Goal: Task Accomplishment & Management: Complete application form

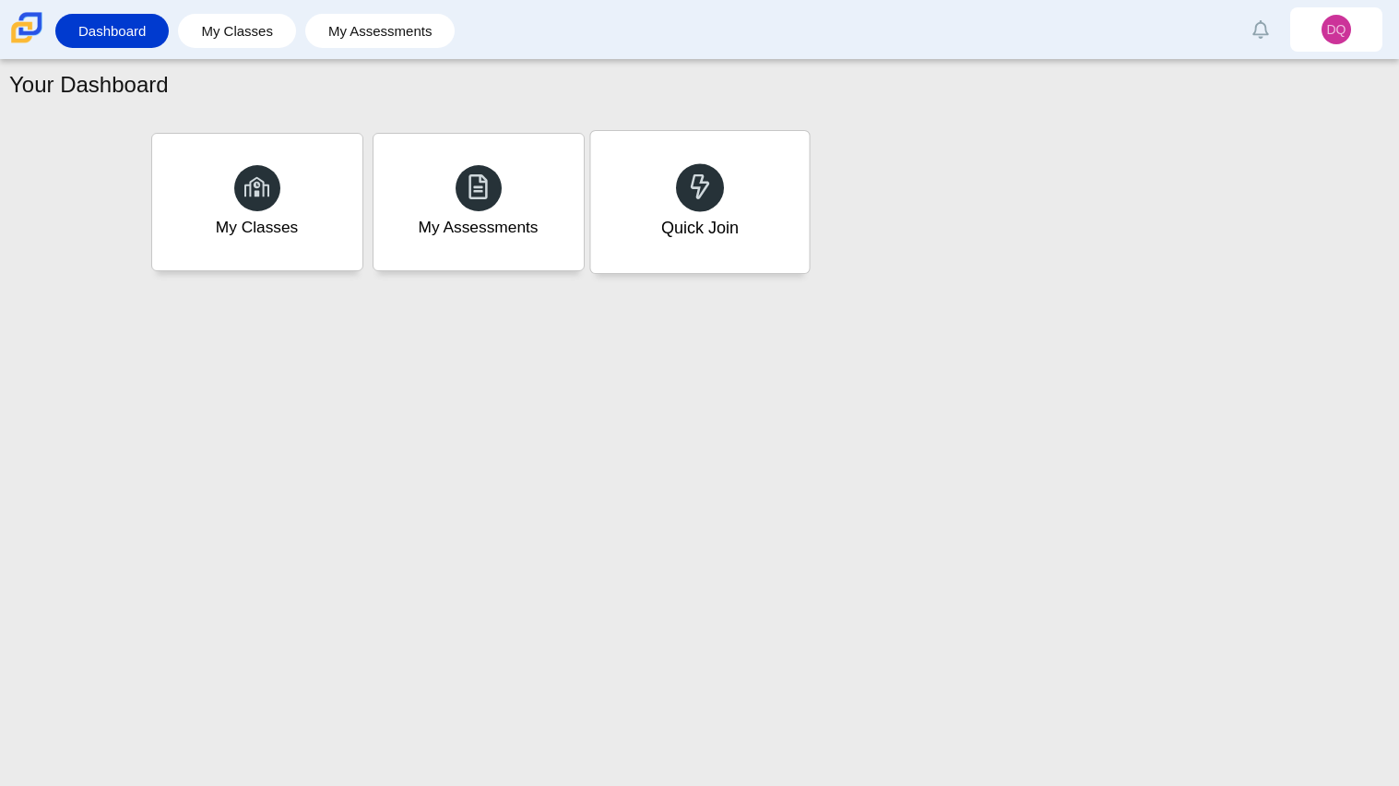
click at [724, 258] on div "Quick Join" at bounding box center [699, 202] width 219 height 142
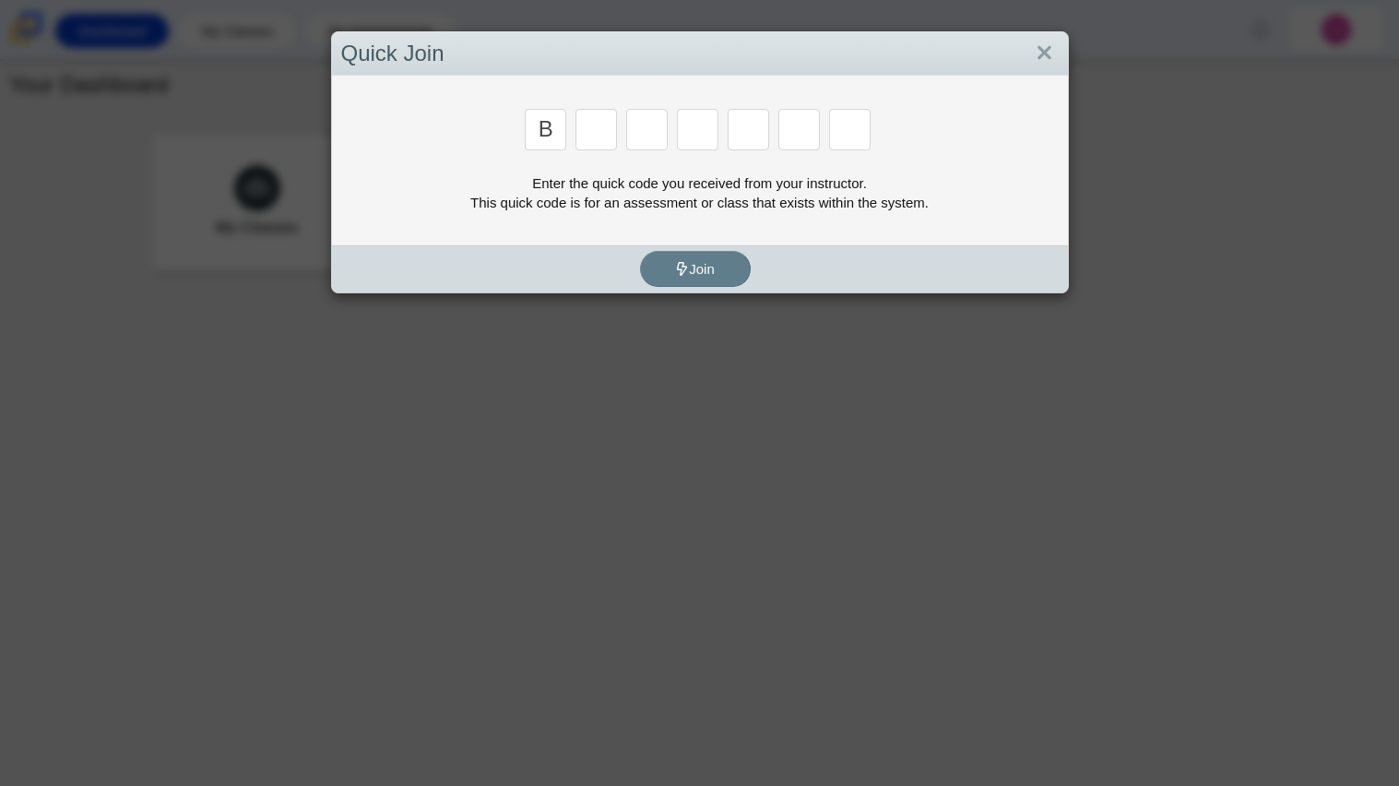
type input "b"
type input "m"
type input "3"
type input "5"
type input "3"
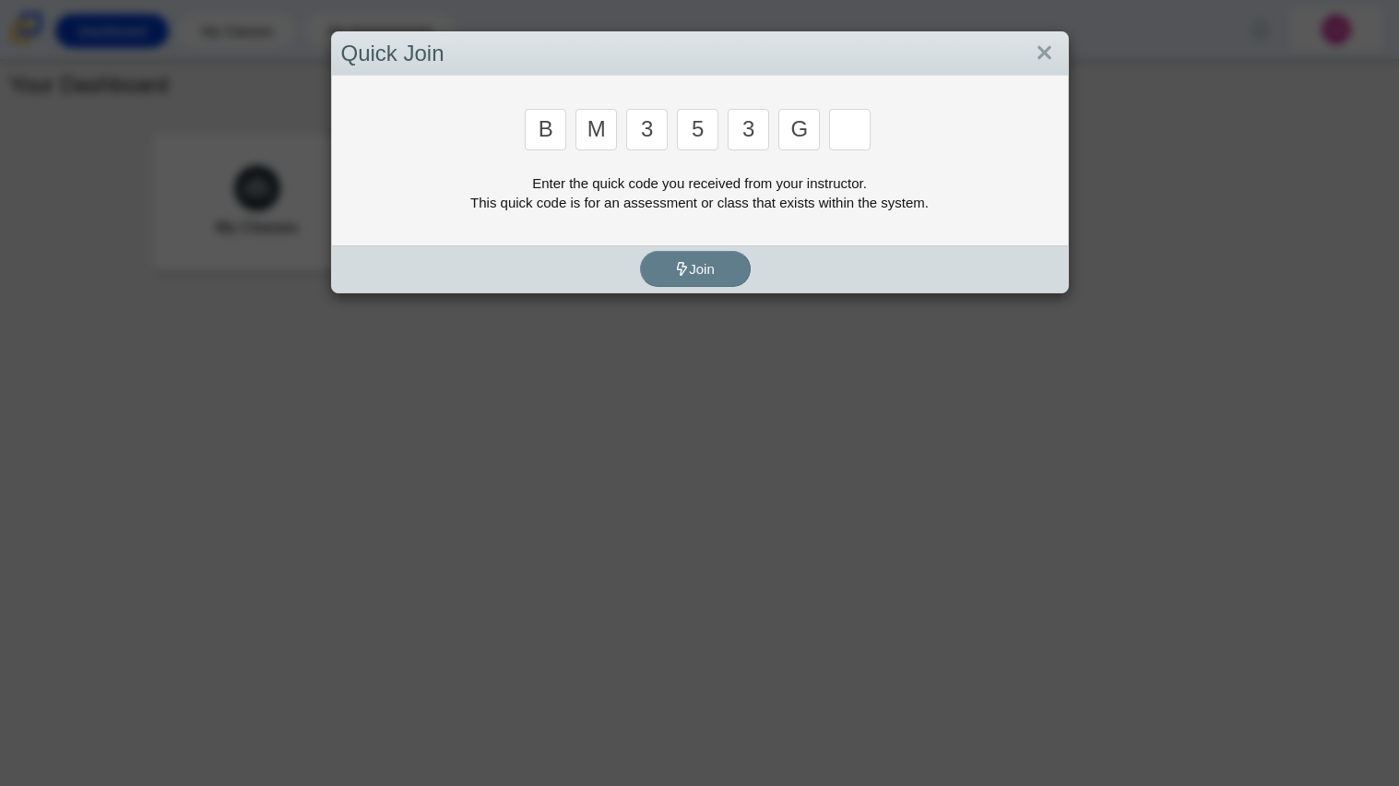
type input "g"
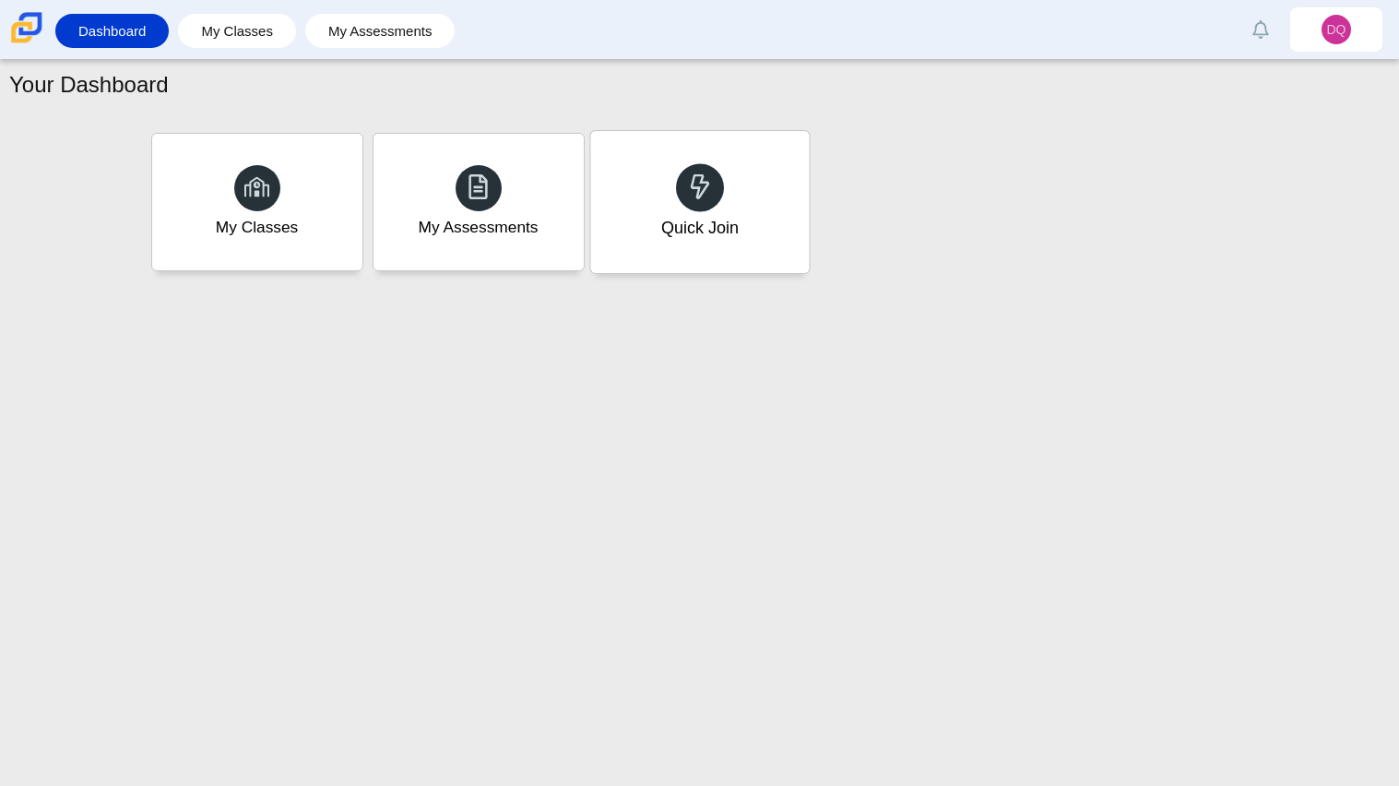
type input "b"
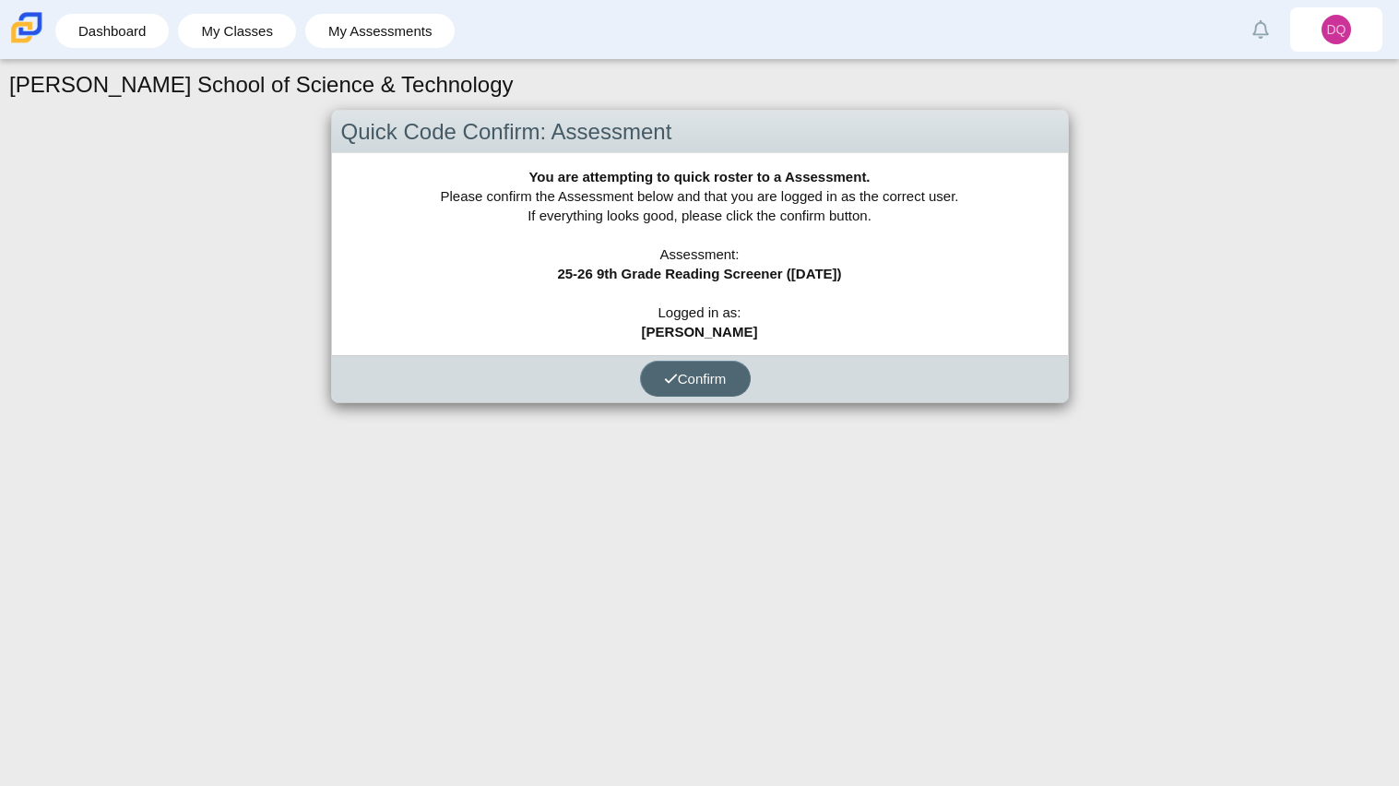
click at [663, 388] on button "Confirm" at bounding box center [695, 379] width 111 height 36
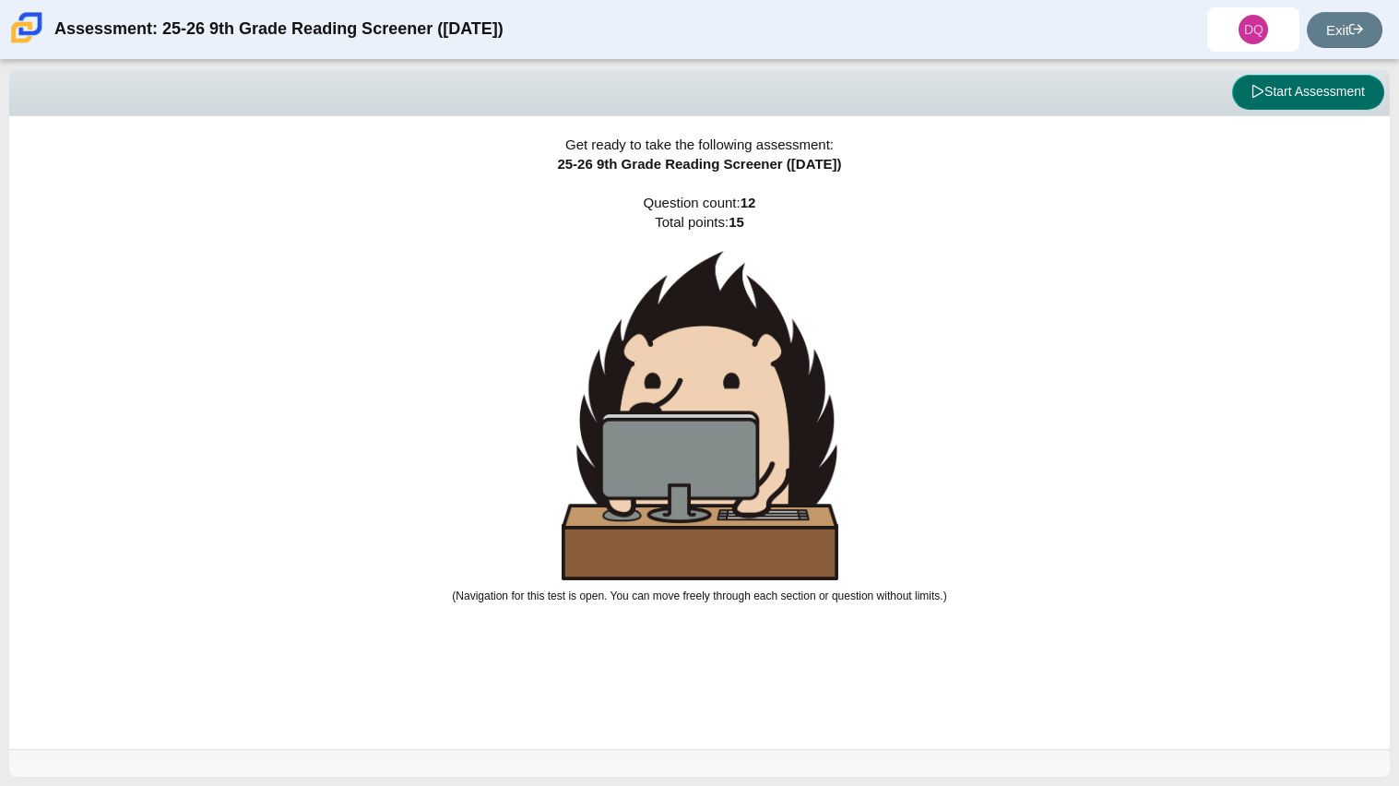
click at [1311, 96] on button "Start Assessment" at bounding box center [1308, 92] width 152 height 35
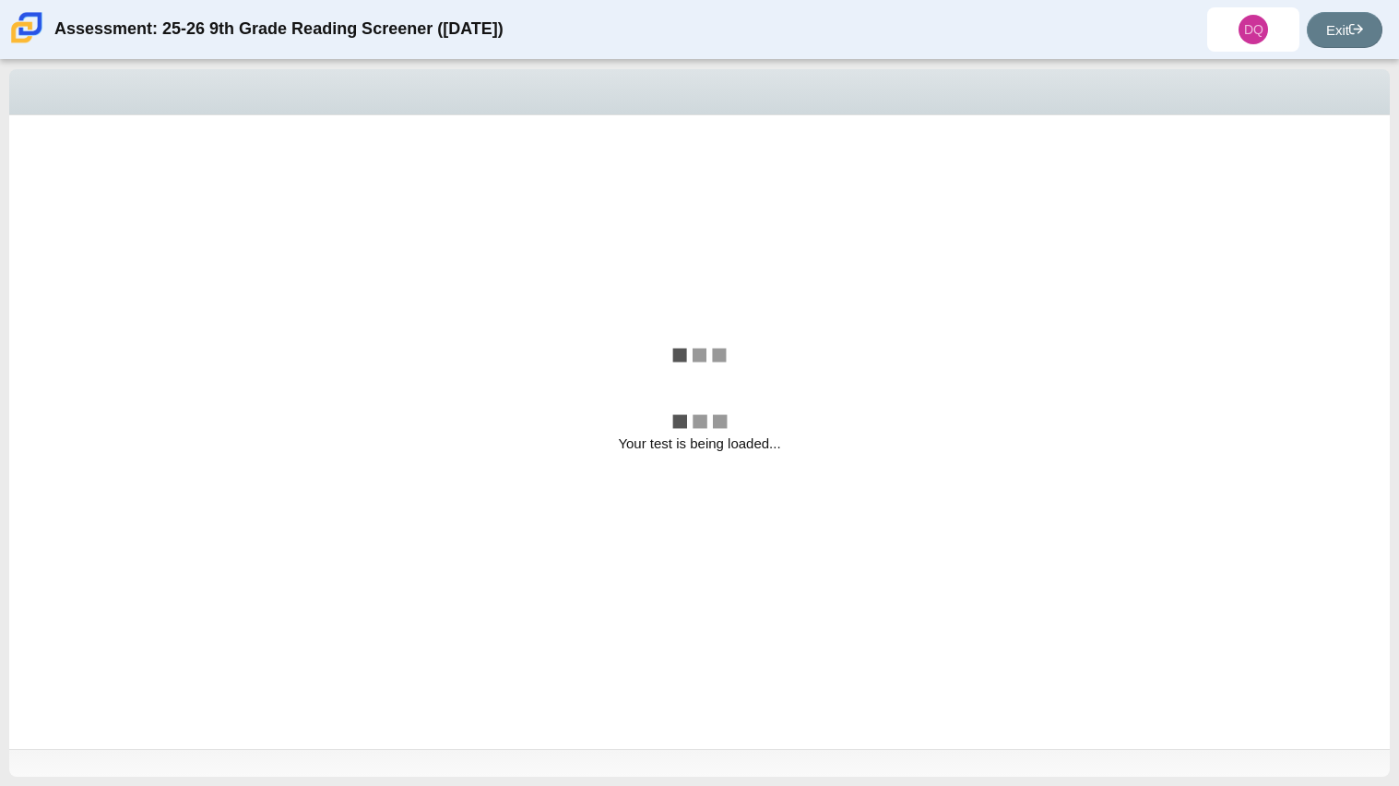
select select "ccc5b315-3c7c-471c-bf90-f22c8299c798"
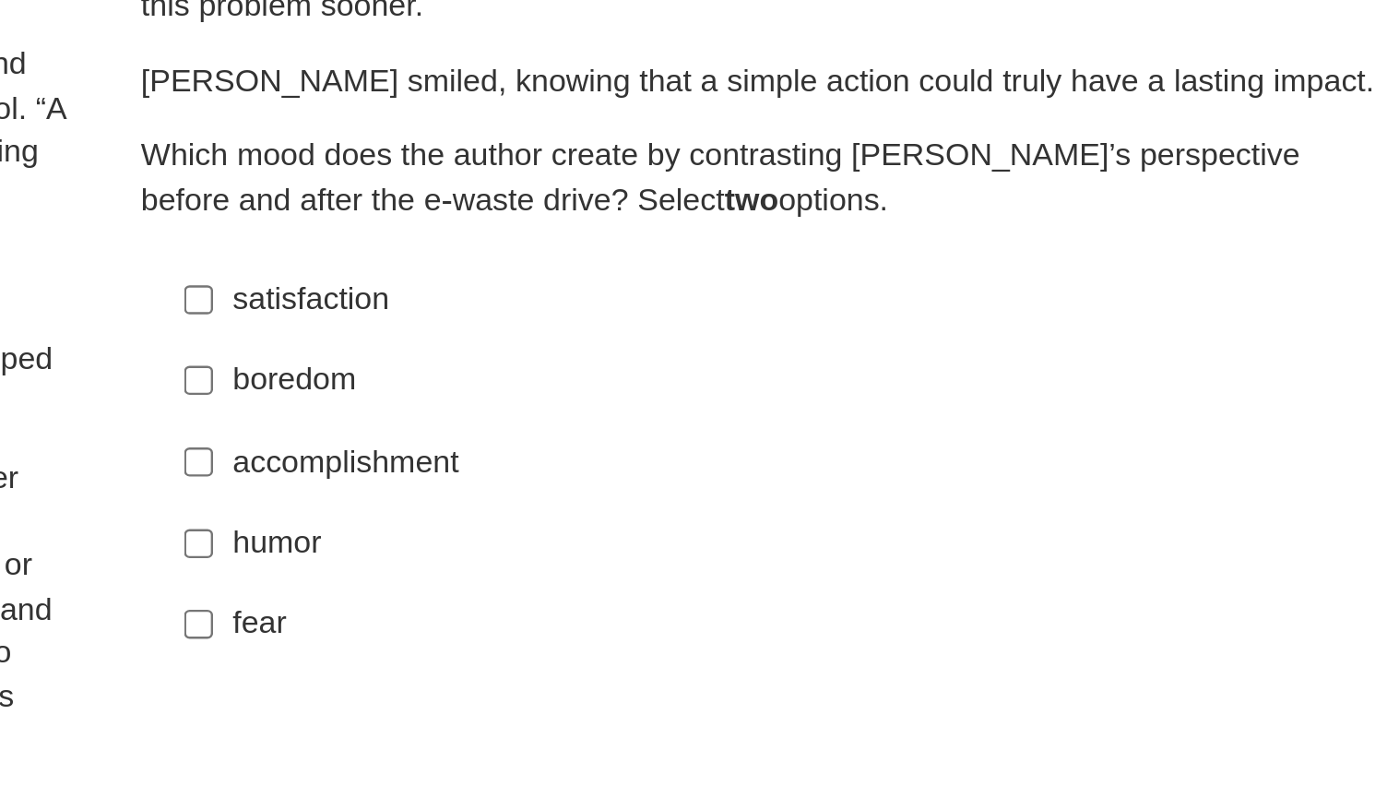
click at [827, 402] on div "accomplishment" at bounding box center [1060, 395] width 466 height 18
click at [819, 402] on input "accomplishment accomplishment" at bounding box center [813, 394] width 12 height 33
checkbox input "true"
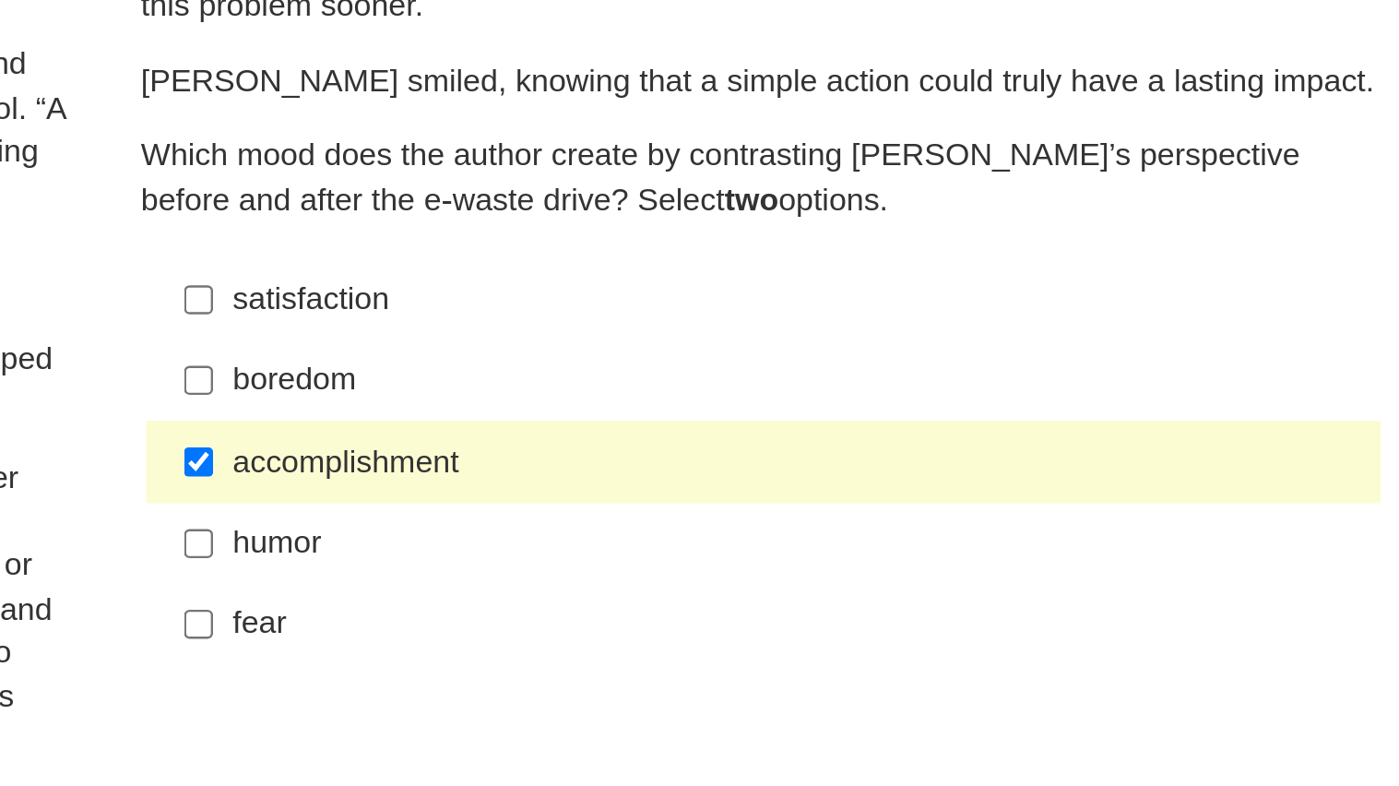
click at [724, 407] on p "Scarlett went home at the end of the day, feeling optimistic about the school y…" at bounding box center [397, 465] width 724 height 145
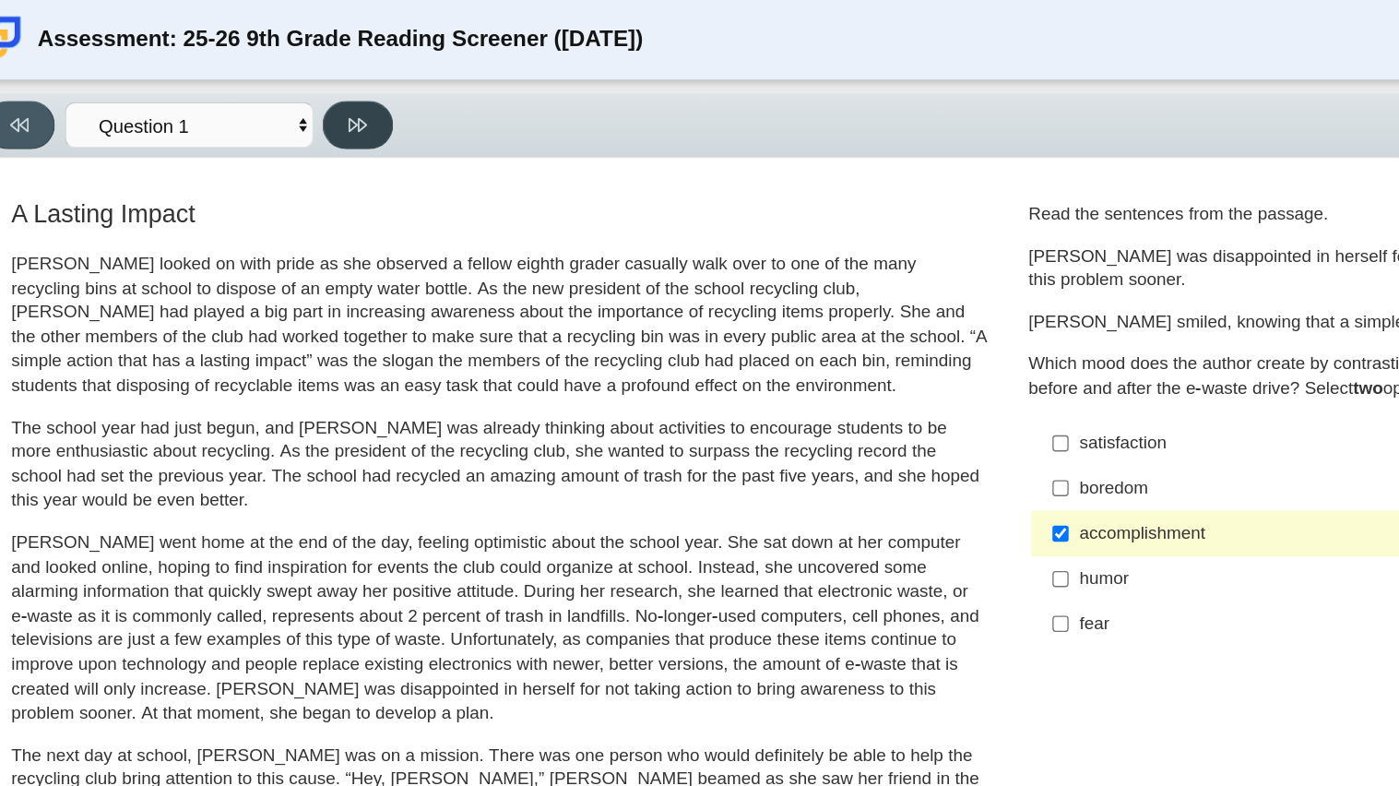
click at [284, 106] on button at bounding box center [292, 93] width 53 height 36
select select "0ff64528-ffd7-428d-b192-babfaadd44e8"
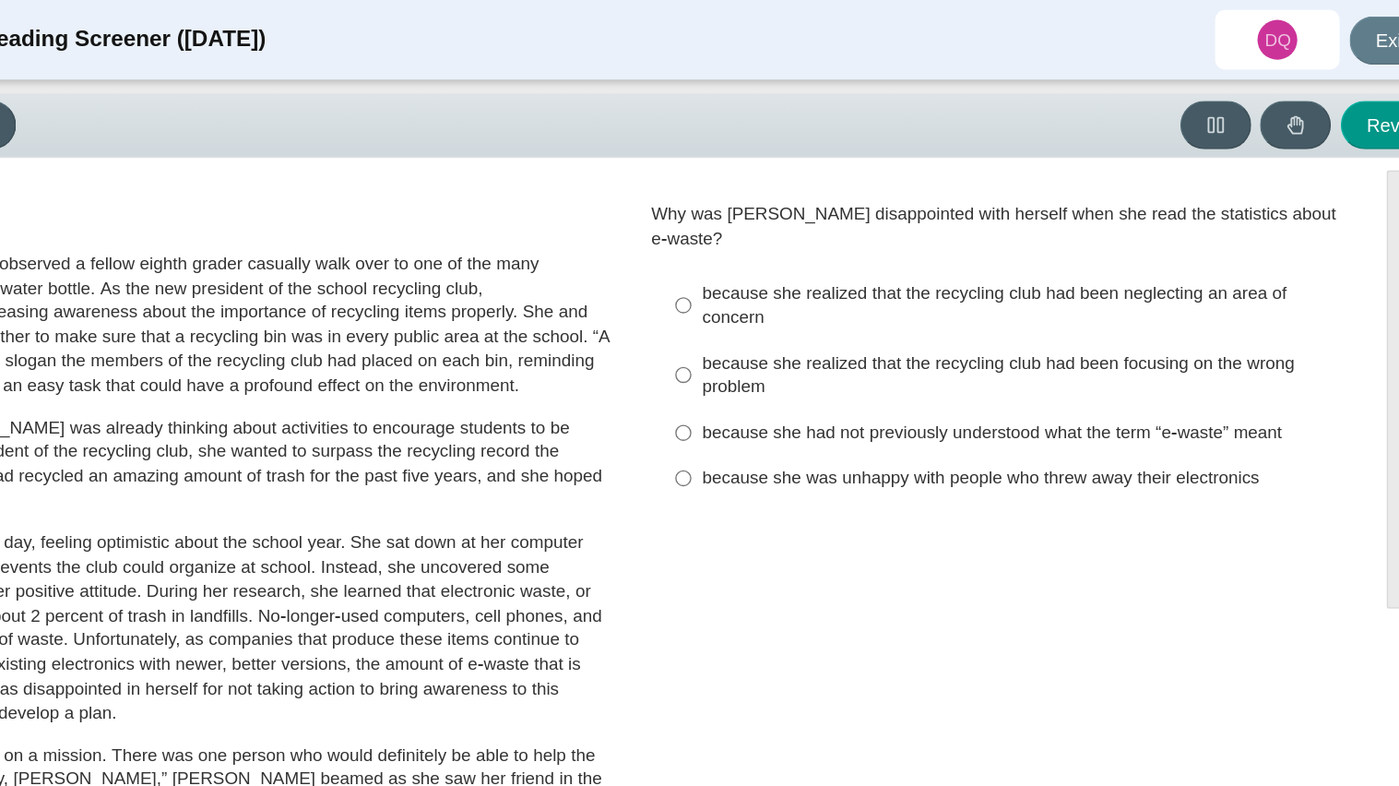
click at [833, 208] on div "because she realized that the recycling club had been neglecting an area of con…" at bounding box center [1060, 226] width 466 height 36
click at [819, 208] on input "because she realized that the recycling club had been neglecting an area of con…" at bounding box center [813, 226] width 12 height 52
radio input "true"
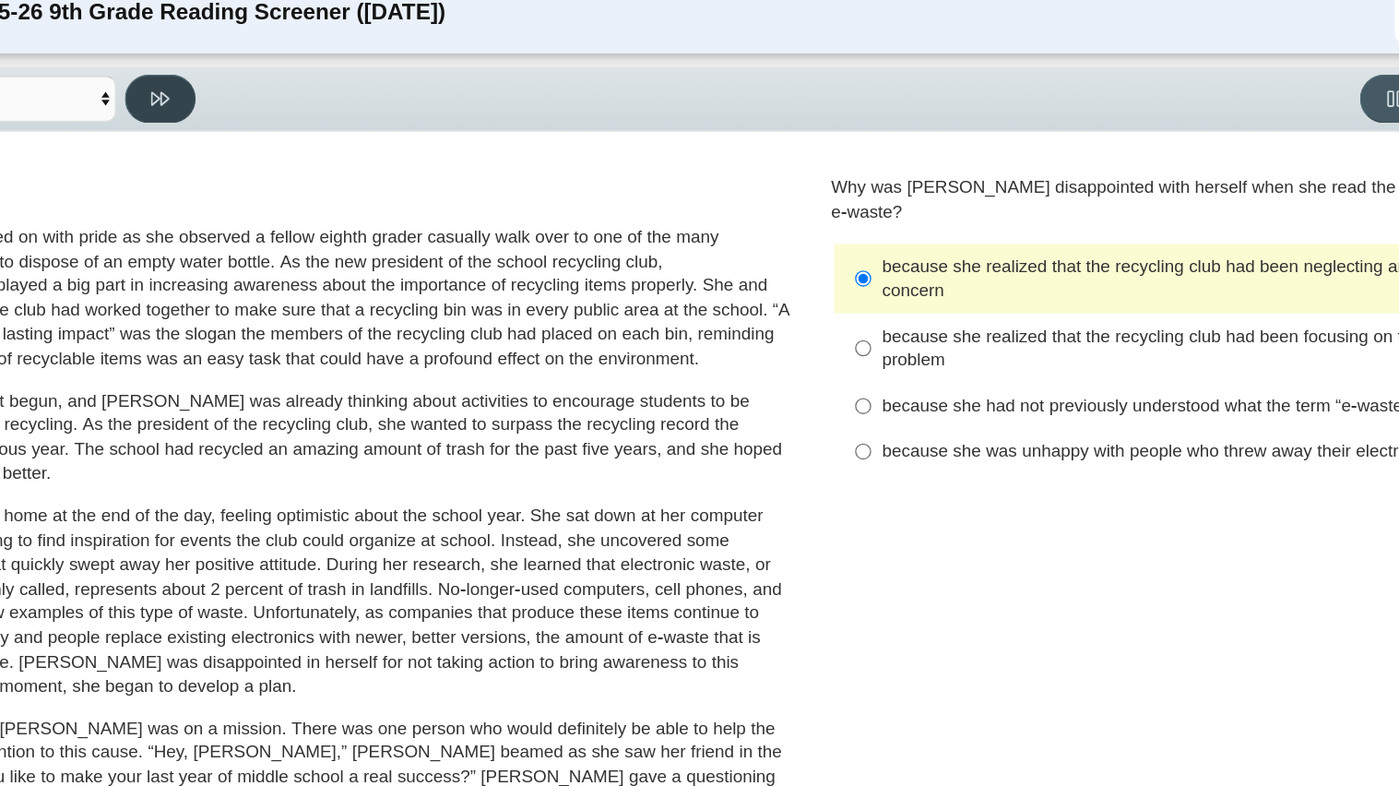
click at [276, 100] on button at bounding box center [292, 93] width 53 height 36
select select "7ce3d843-6974-4858-901c-1ff39630e843"
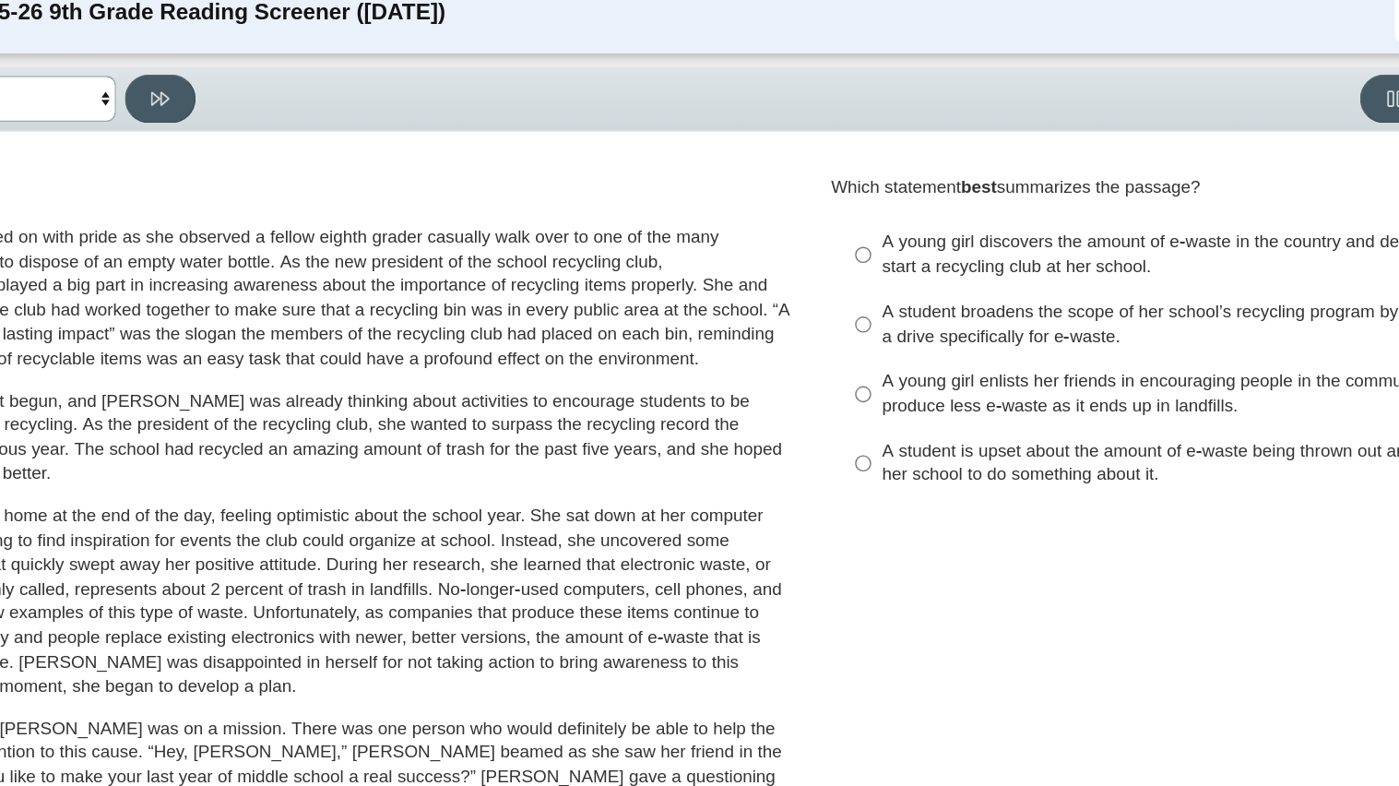
click at [249, 95] on select "Questions Question 1 Question 2 Question 3 Question 4 Question 5 Question 6 Que…" at bounding box center [167, 93] width 184 height 34
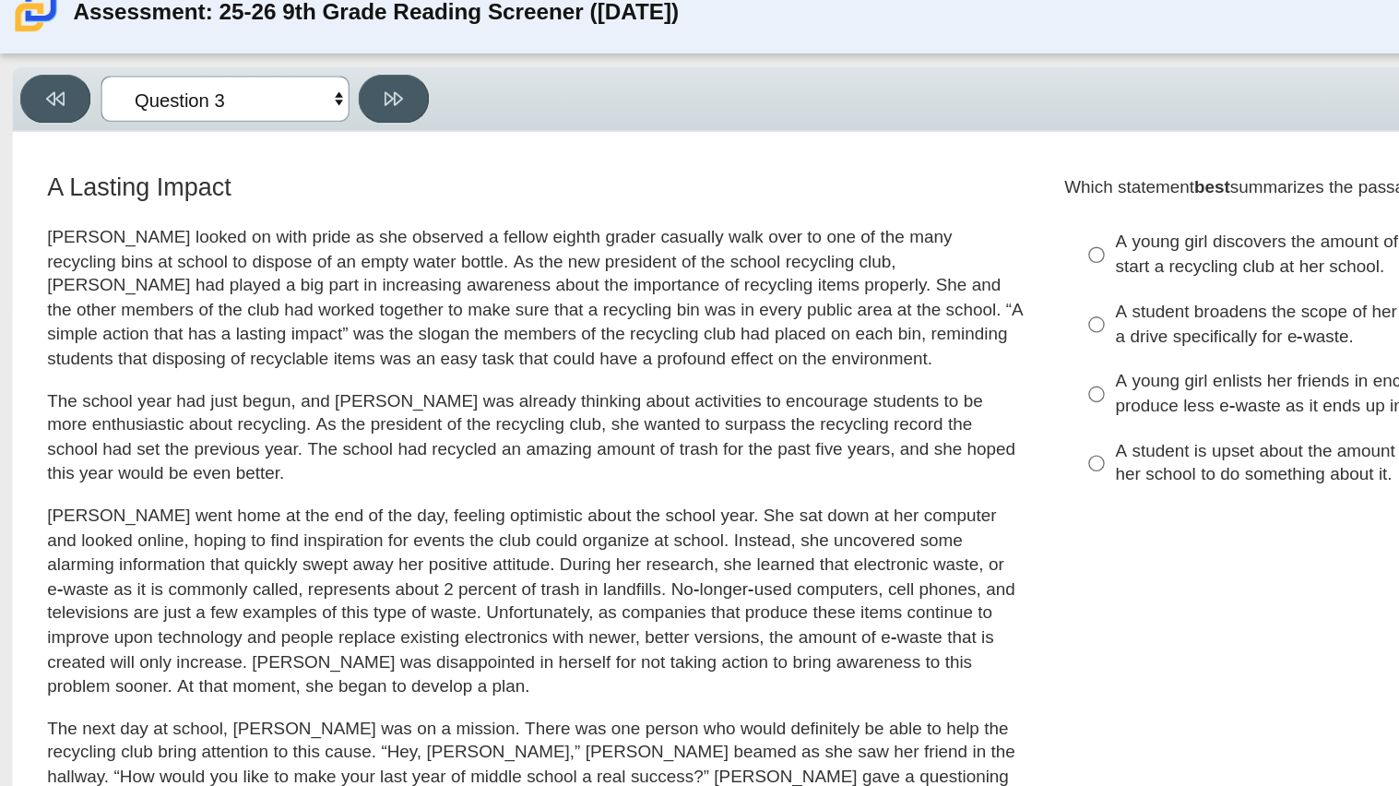
click at [241, 101] on select "Questions Question 1 Question 2 Question 3 Question 4 Question 5 Question 6 Que…" at bounding box center [167, 93] width 184 height 34
click at [241, 100] on select "Questions Question 1 Question 2 Question 3 Question 4 Question 5 Question 6 Que…" at bounding box center [167, 93] width 184 height 34
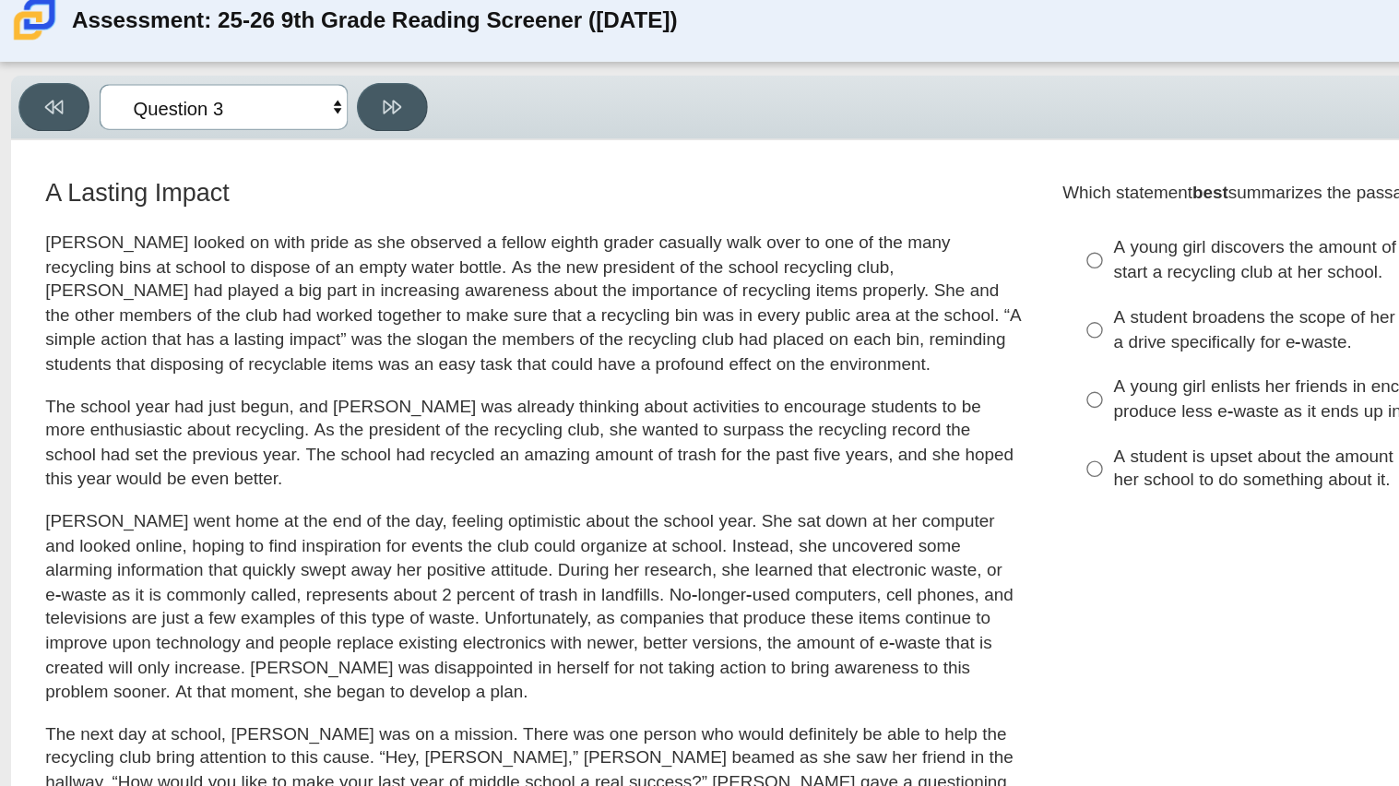
click at [233, 85] on select "Questions Question 1 Question 2 Question 3 Question 4 Question 5 Question 6 Que…" at bounding box center [167, 93] width 184 height 34
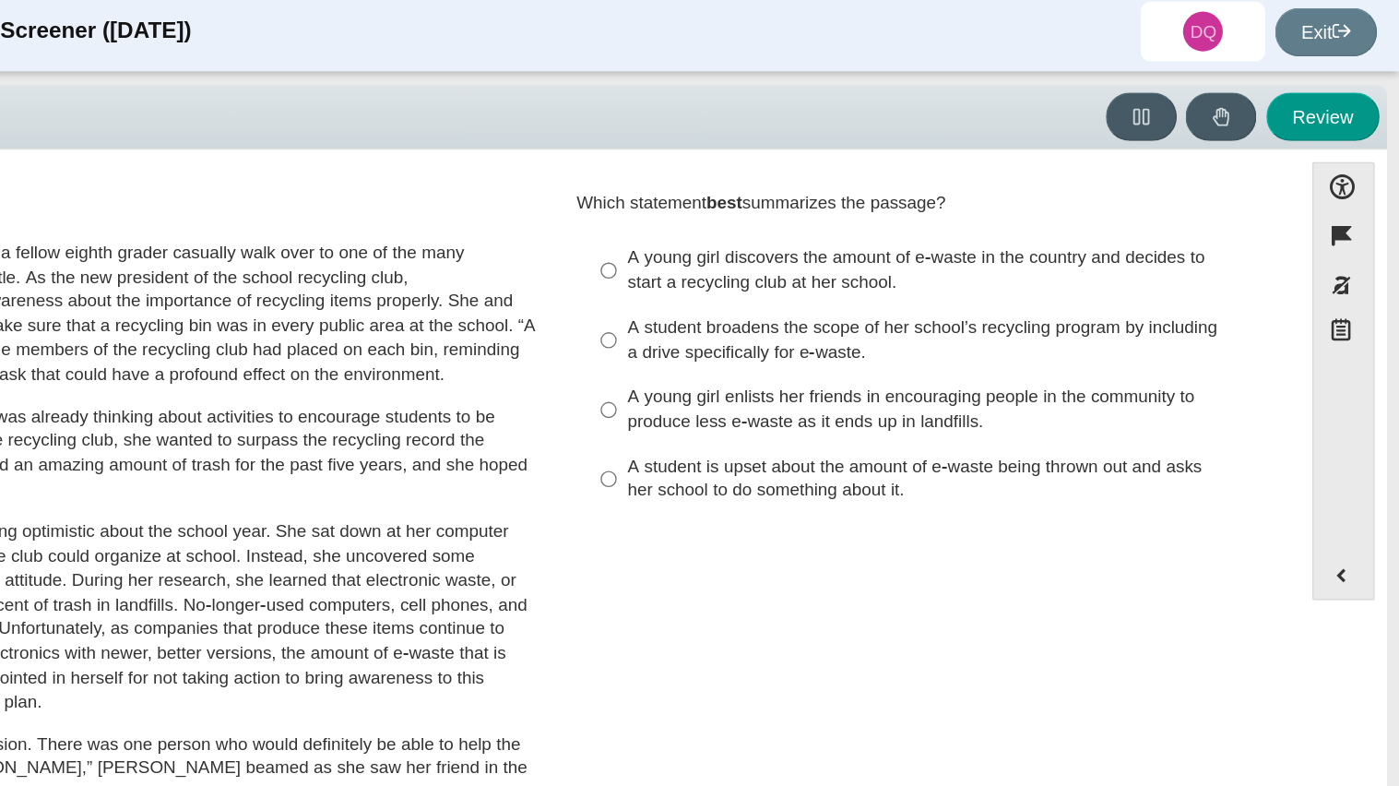
click at [815, 214] on label "A young girl discovers the amount of e-waste in the country and decides to star…" at bounding box center [1047, 207] width 506 height 52
click at [815, 214] on input "A young girl discovers the amount of e-waste in the country and decides to star…" at bounding box center [813, 207] width 12 height 52
radio input "true"
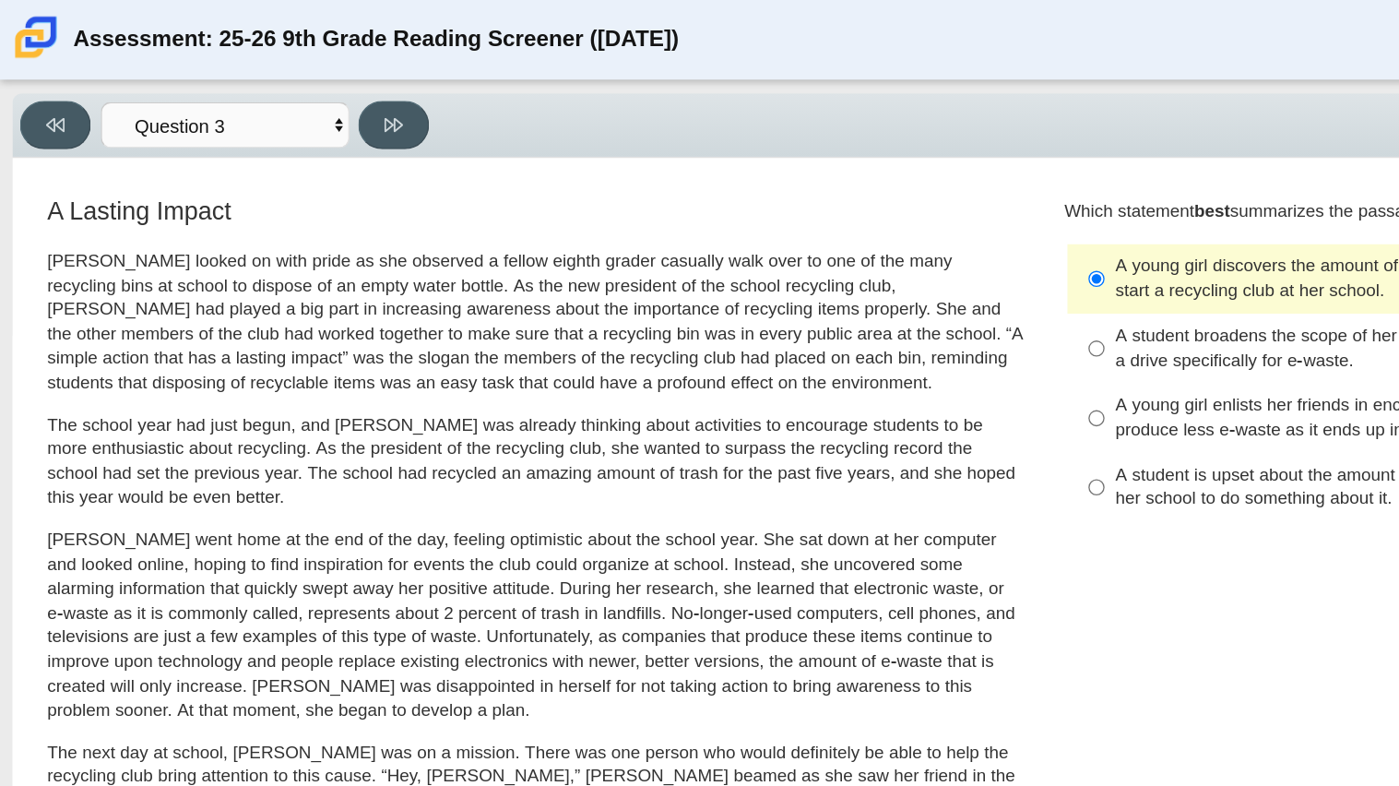
click at [327, 102] on div "Review" at bounding box center [856, 93] width 1060 height 36
click at [281, 89] on button at bounding box center [292, 93] width 53 height 36
select select "ca9ea0f1-49c5-4bd1-83b0-472c18652b42"
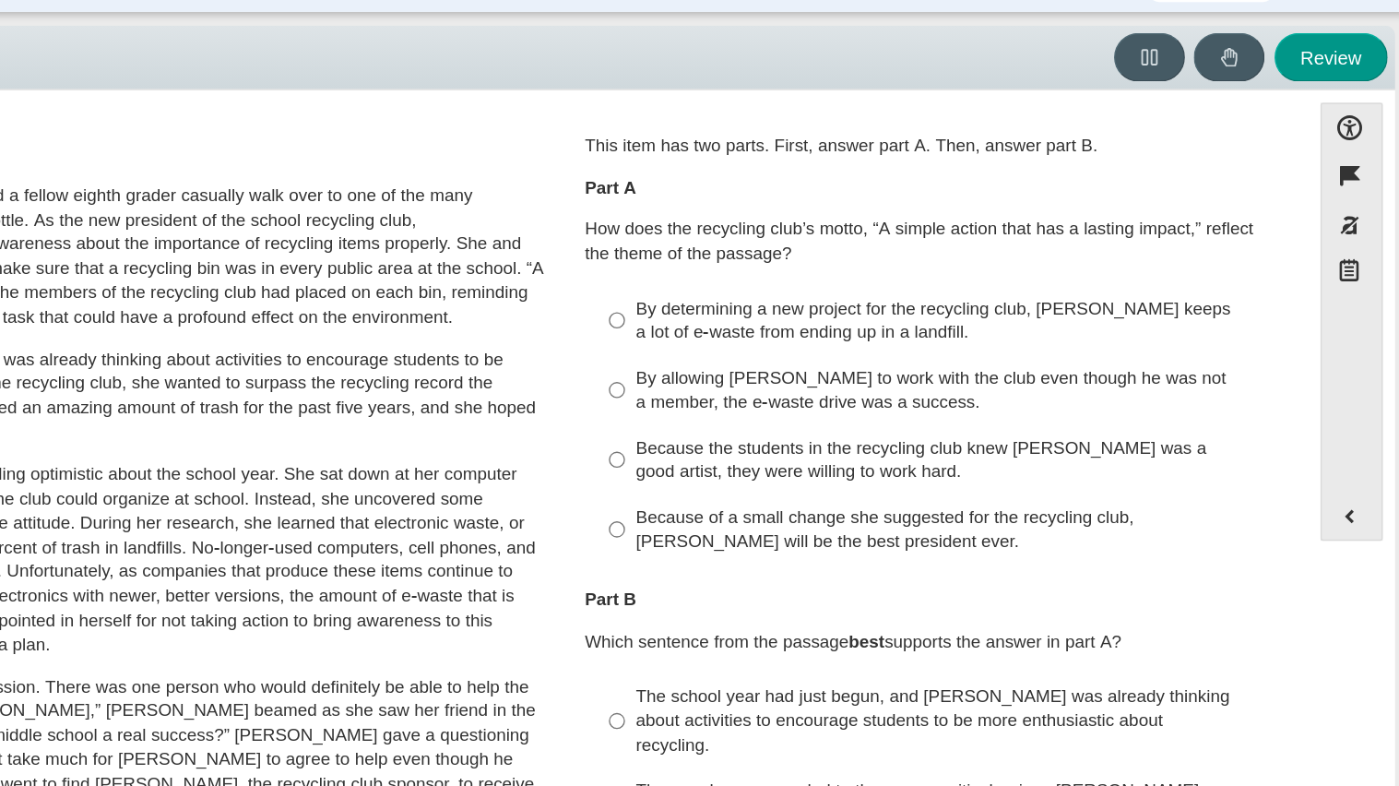
click at [908, 389] on div "Because the students in the recycling club knew Juan Carlos was a good artist, …" at bounding box center [1060, 392] width 466 height 36
click at [819, 389] on input "Because the students in the recycling club knew Juan Carlos was a good artist, …" at bounding box center [813, 391] width 12 height 52
radio input "true"
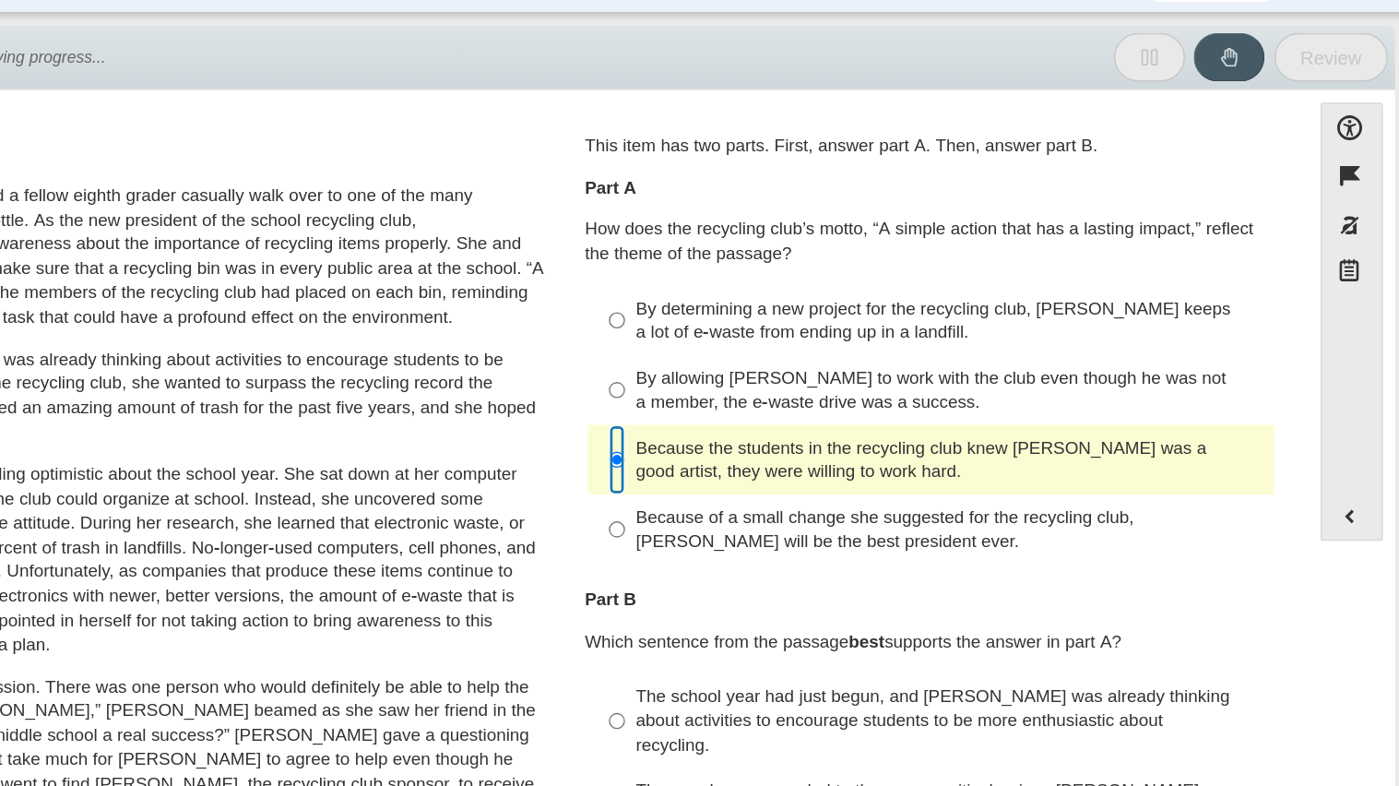
scroll to position [437, 0]
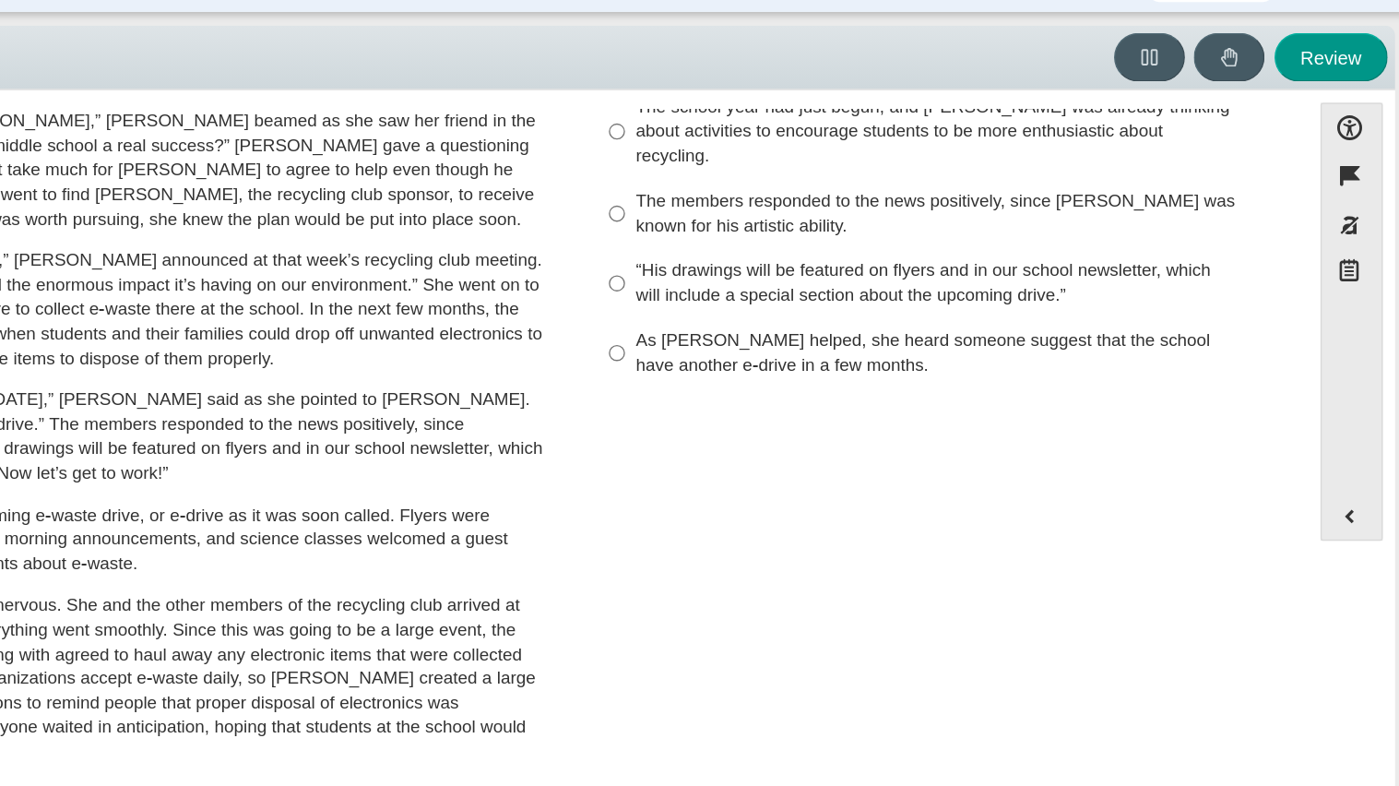
click at [834, 190] on div "The members responded to the news positively, since Juan Carlos was known for h…" at bounding box center [1060, 208] width 466 height 36
click at [819, 187] on input "The members responded to the news positively, since Juan Carlos was known for h…" at bounding box center [813, 209] width 12 height 52
radio input "true"
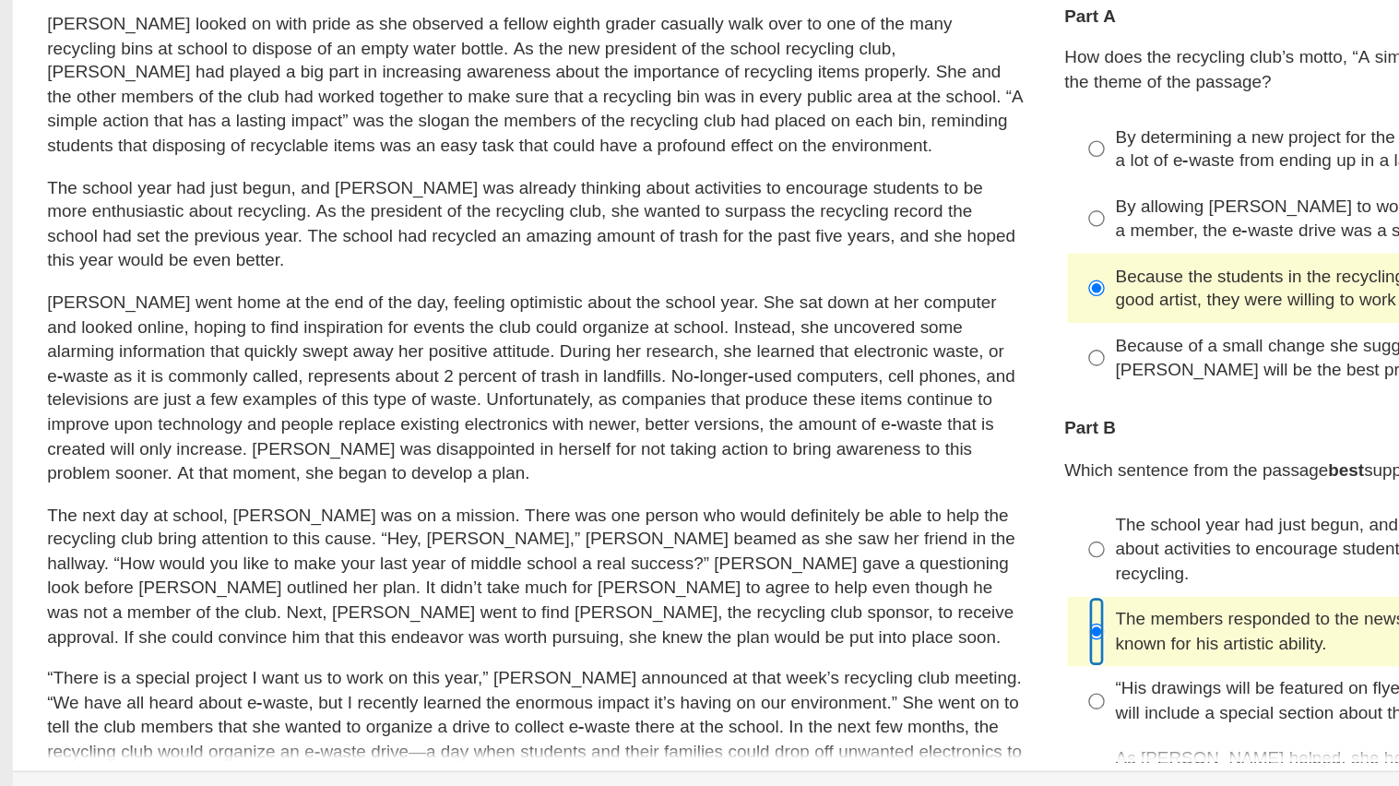
scroll to position [0, 0]
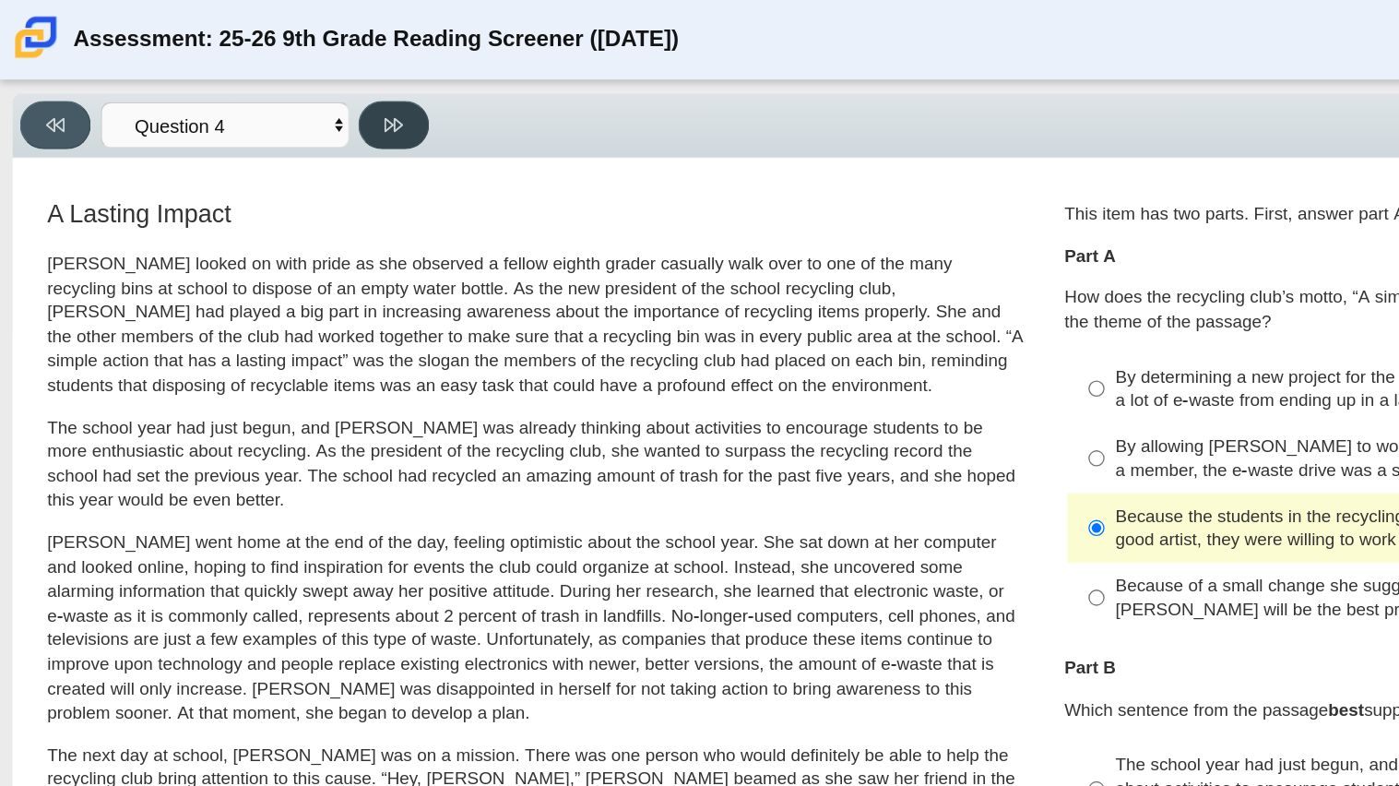
click at [285, 93] on icon at bounding box center [292, 93] width 14 height 14
select select "e41f1a79-e29f-4095-8030-a53364015bed"
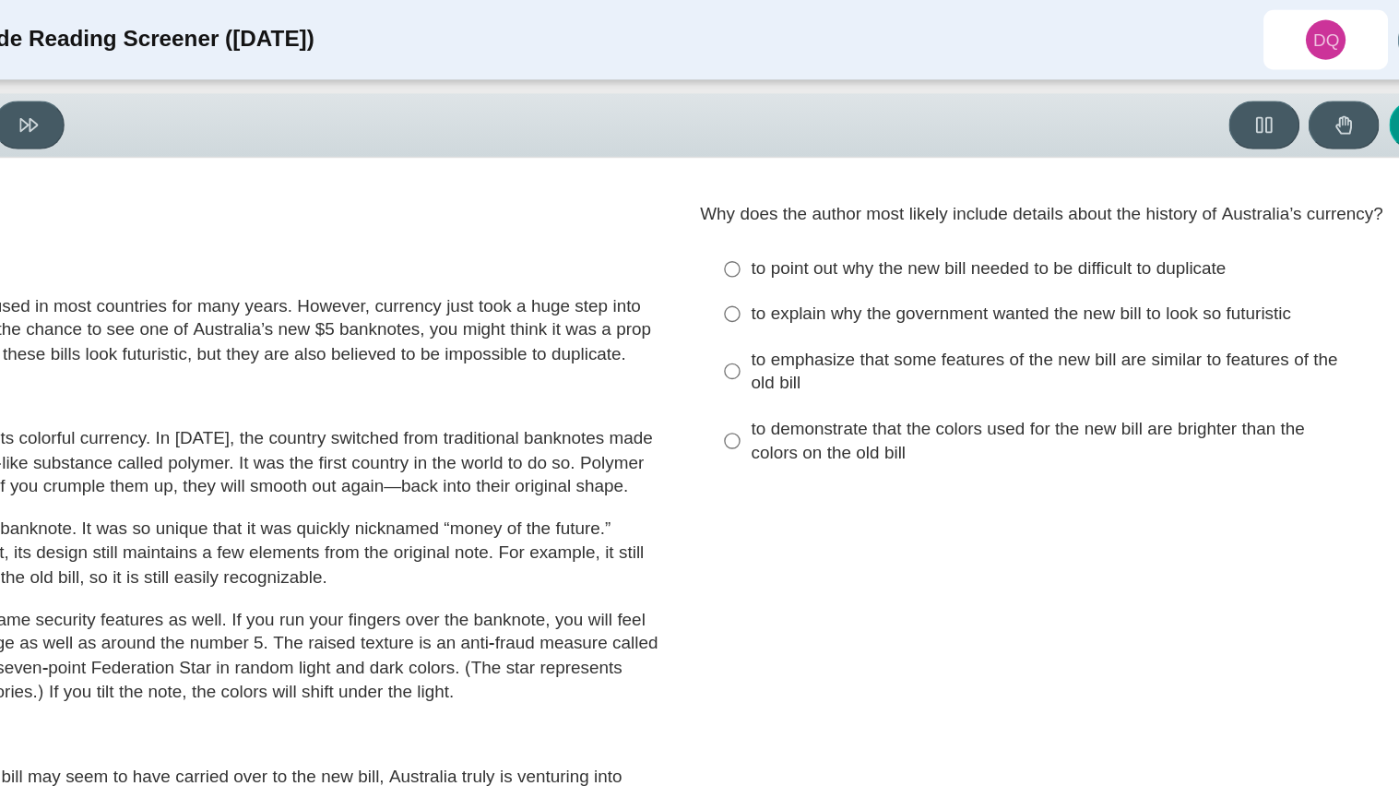
click at [912, 258] on div "to emphasize that some features of the new bill are similar to features of the …" at bounding box center [1060, 275] width 466 height 36
click at [819, 258] on input "to emphasize that some features of the new bill are similar to features of the …" at bounding box center [813, 275] width 12 height 52
radio input "true"
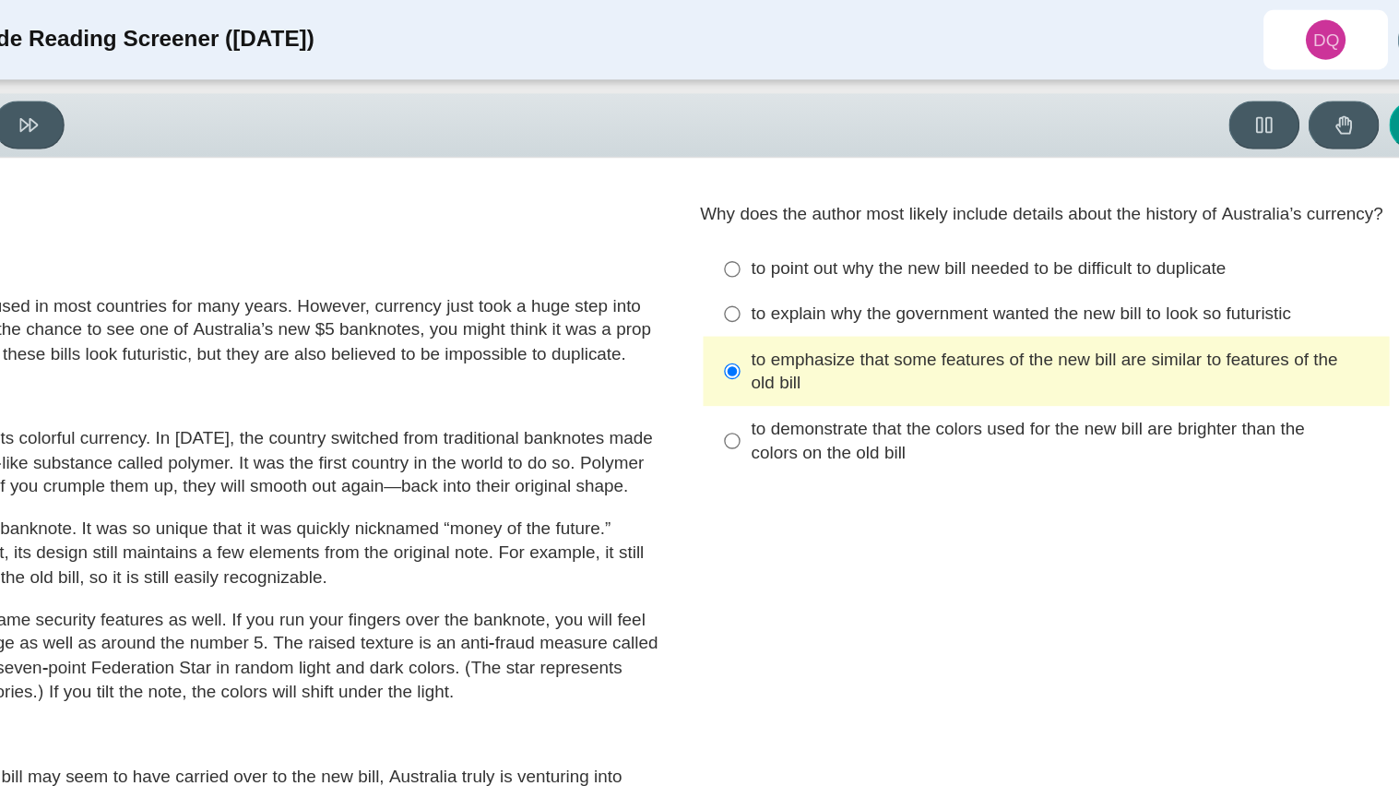
click at [864, 233] on div "to explain why the government wanted the new bill to look so futuristic" at bounding box center [1060, 232] width 466 height 18
click at [819, 233] on input "to explain why the government wanted the new bill to look so futuristic to expl…" at bounding box center [813, 232] width 12 height 33
radio input "true"
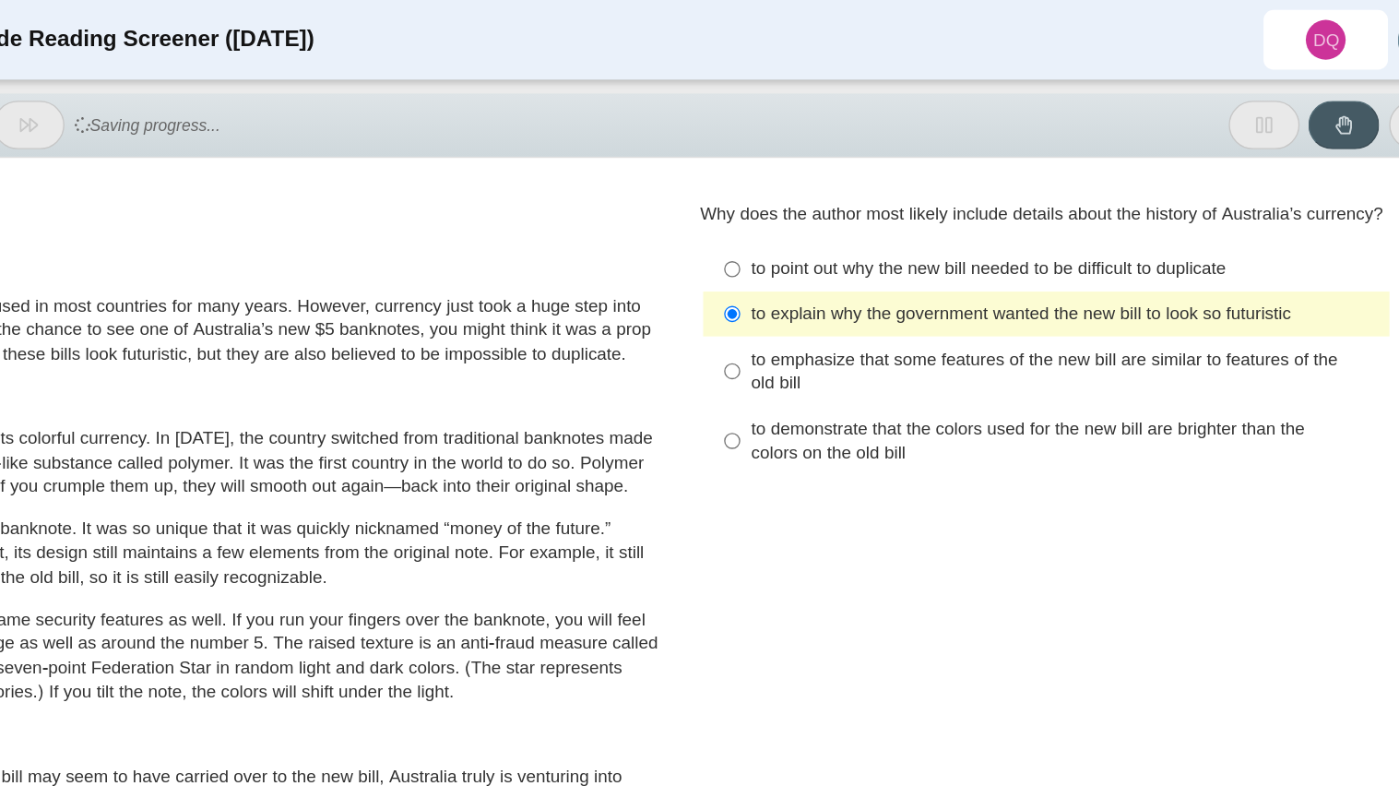
click at [827, 200] on div "to point out why the new bill needed to be difficult to duplicate" at bounding box center [1060, 199] width 466 height 18
click at [819, 200] on input "to point out why the new bill needed to be difficult to duplicate to point out …" at bounding box center [813, 199] width 12 height 33
radio input "true"
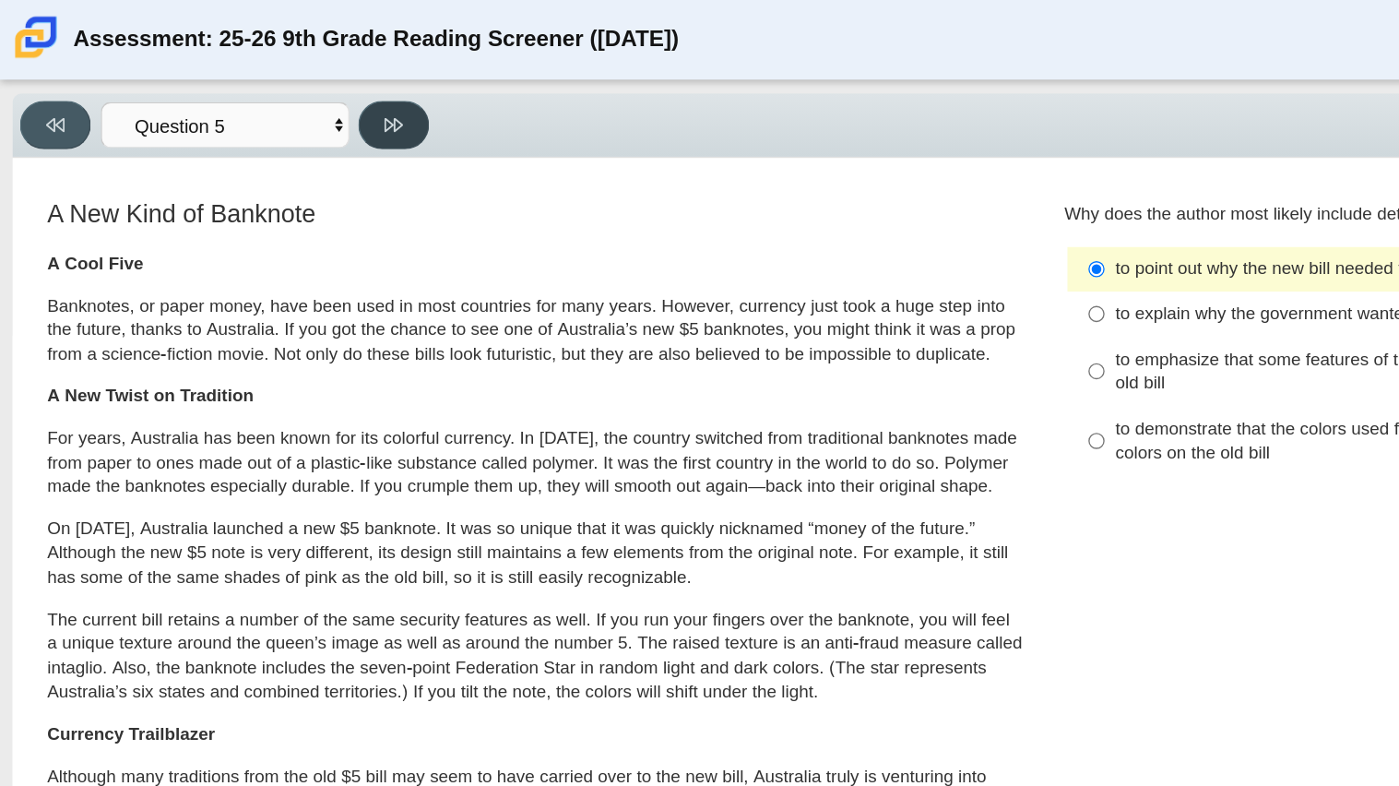
click at [303, 99] on button at bounding box center [292, 93] width 53 height 36
select select "69146e31-7b3d-4a3e-9ce6-f30c24342ae0"
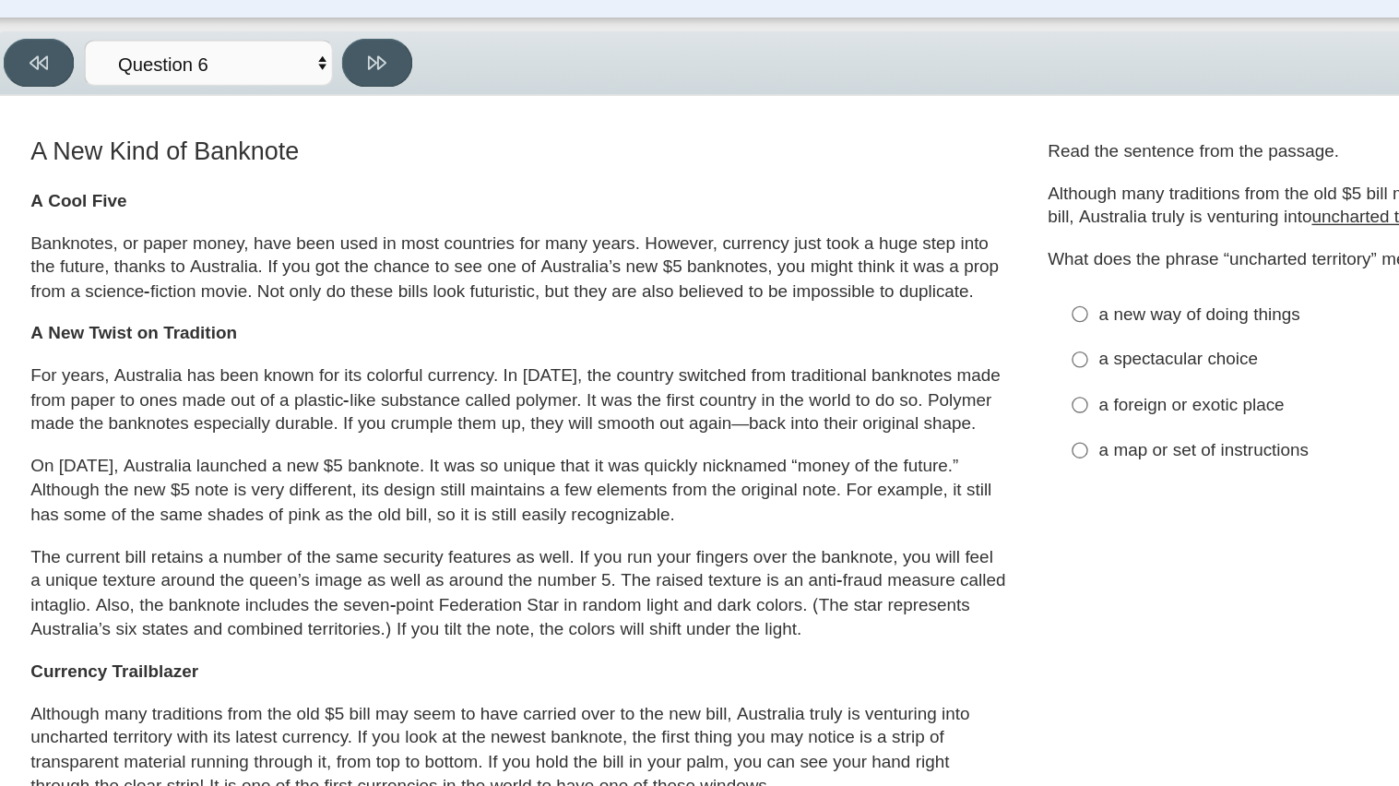
click at [884, 340] on div "a foreign or exotic place" at bounding box center [1060, 347] width 466 height 18
click at [819, 340] on input "a foreign or exotic place a foreign or exotic place" at bounding box center [813, 345] width 12 height 33
radio input "true"
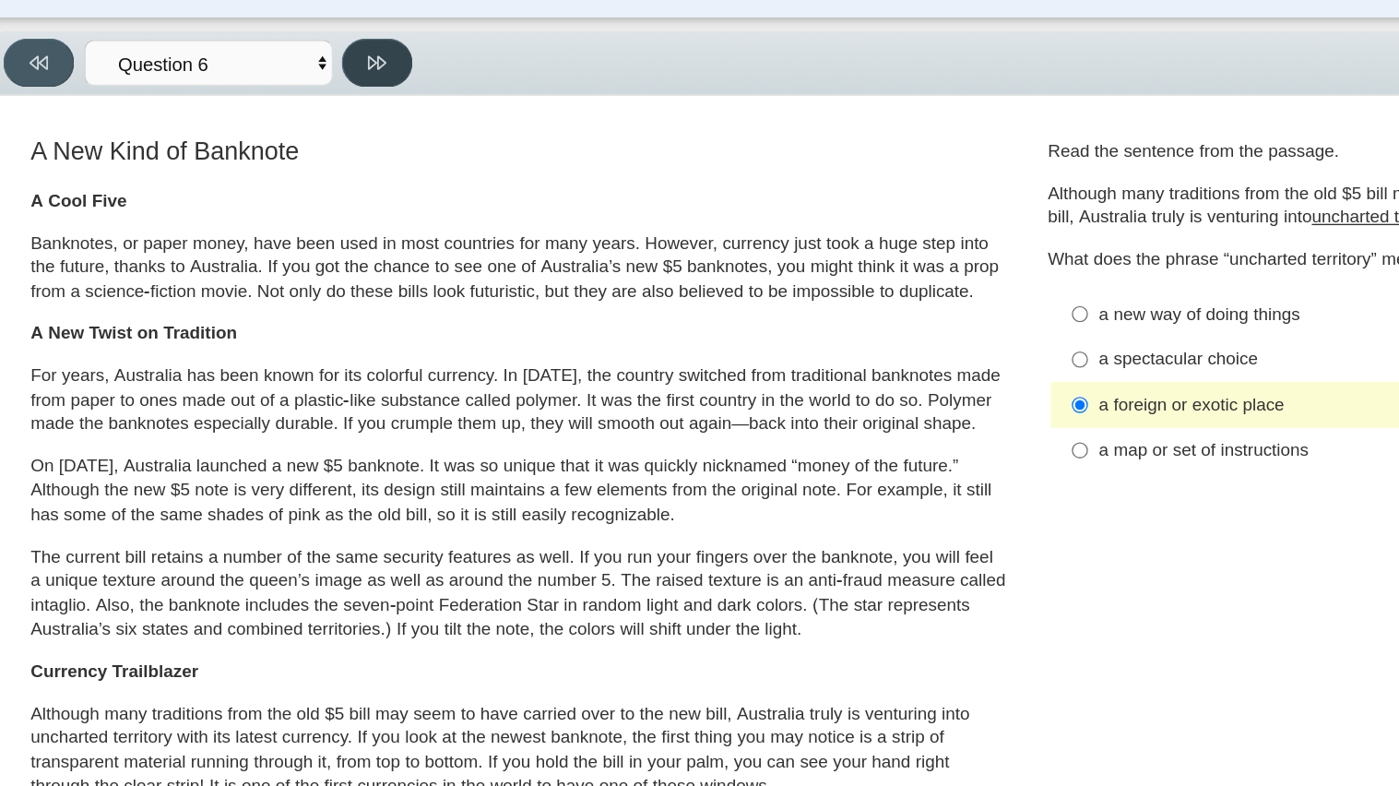
click at [283, 97] on button at bounding box center [292, 93] width 53 height 36
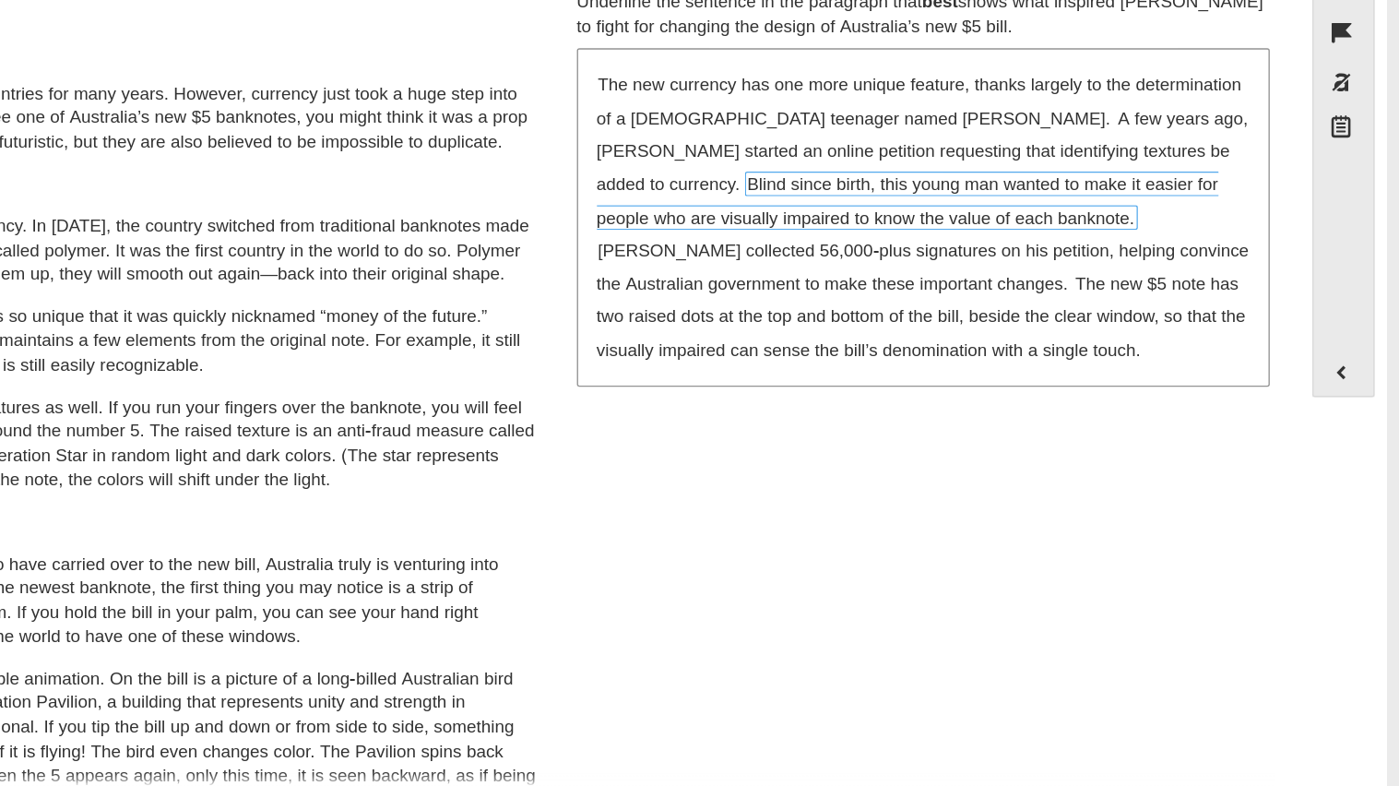
click at [991, 287] on span "Blind since birth, this young man wanted to make it easier for people who are v…" at bounding box center [1034, 306] width 461 height 42
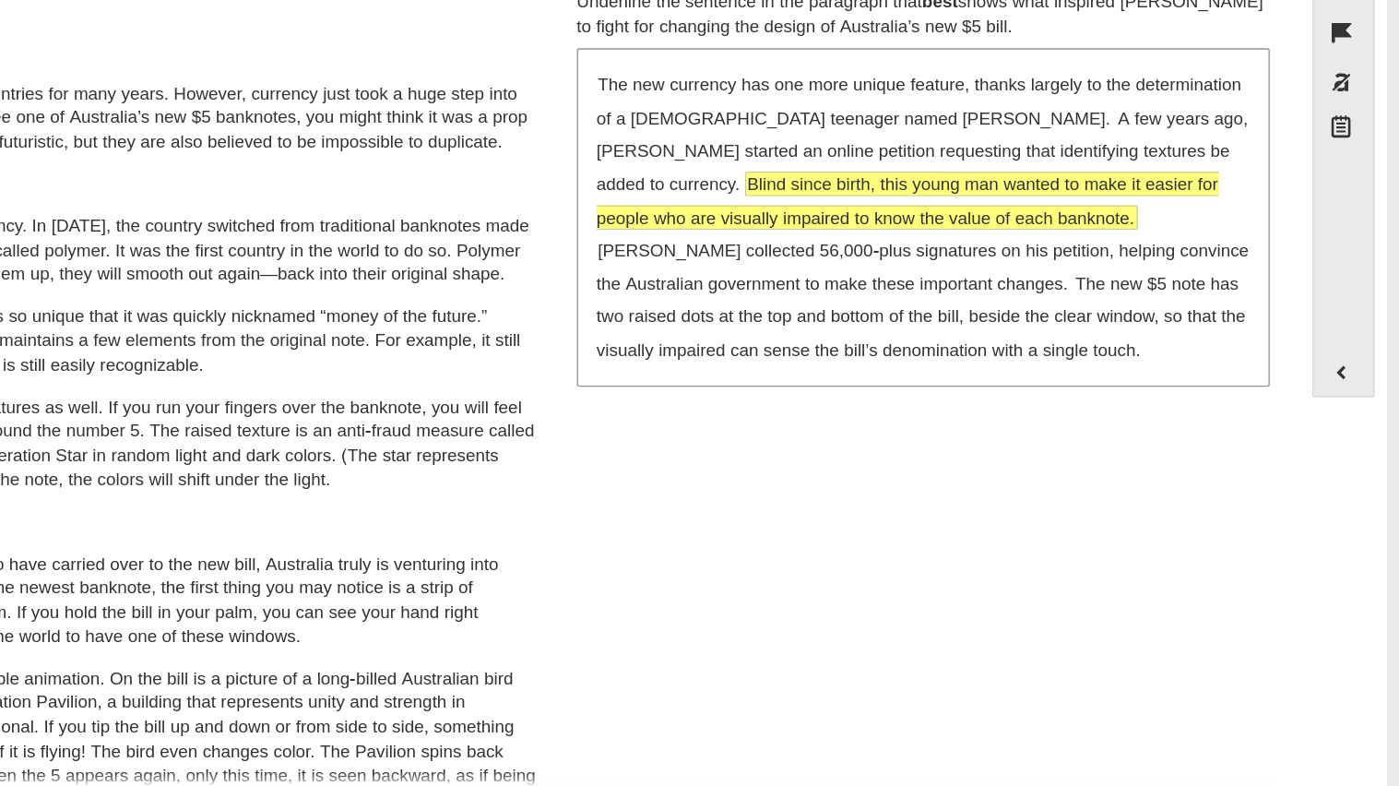
scroll to position [1, 0]
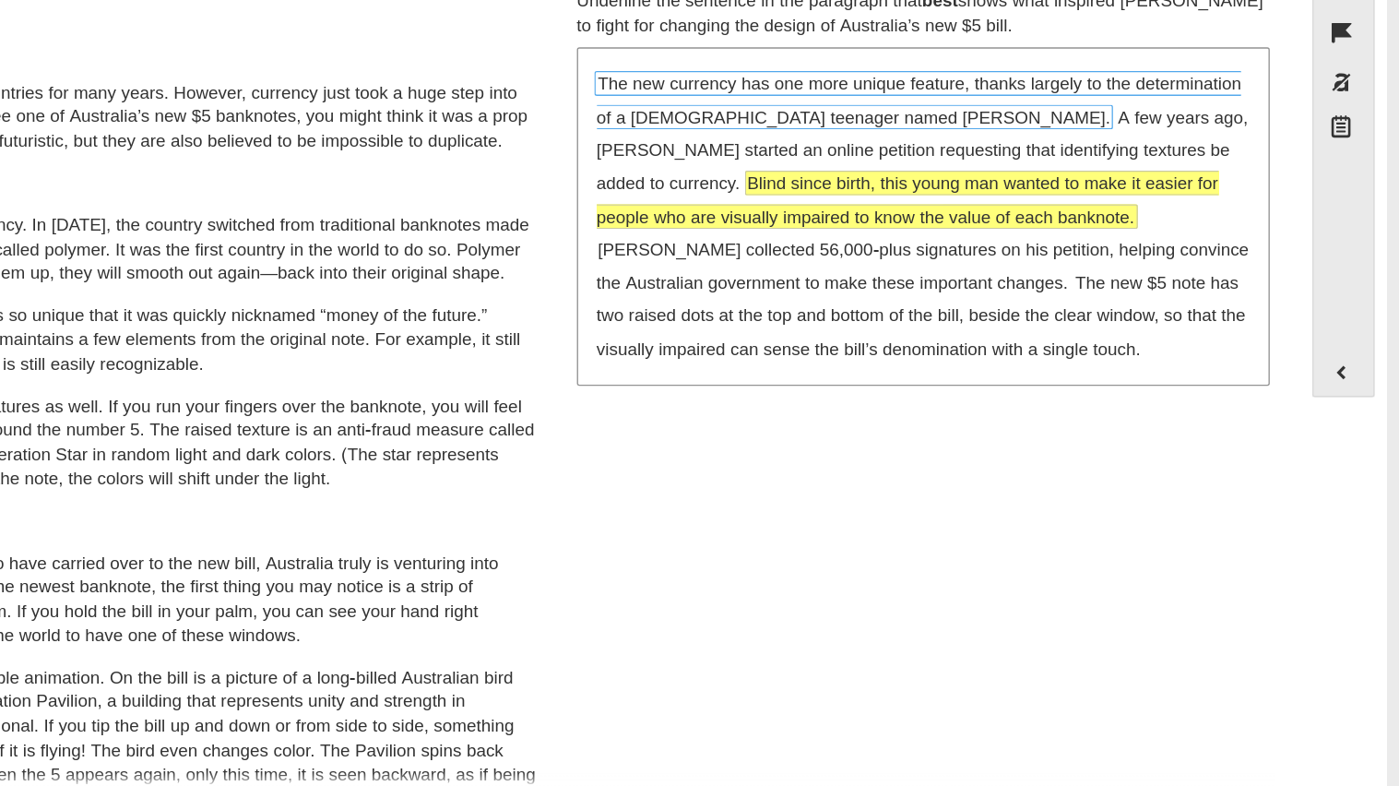
click at [973, 232] on span "The new currency has one more unique feature, thanks largely to the determinati…" at bounding box center [1042, 230] width 480 height 43
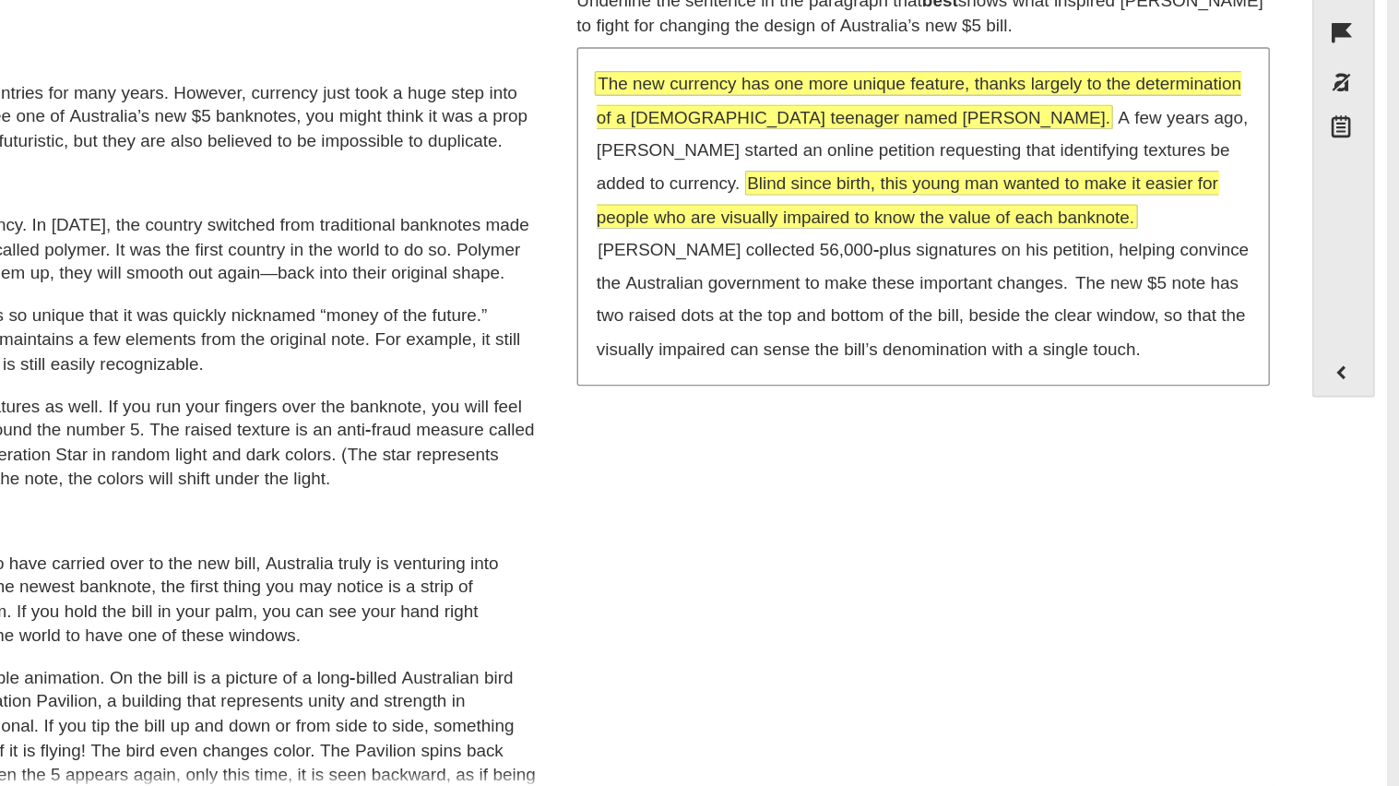
scroll to position [0, 0]
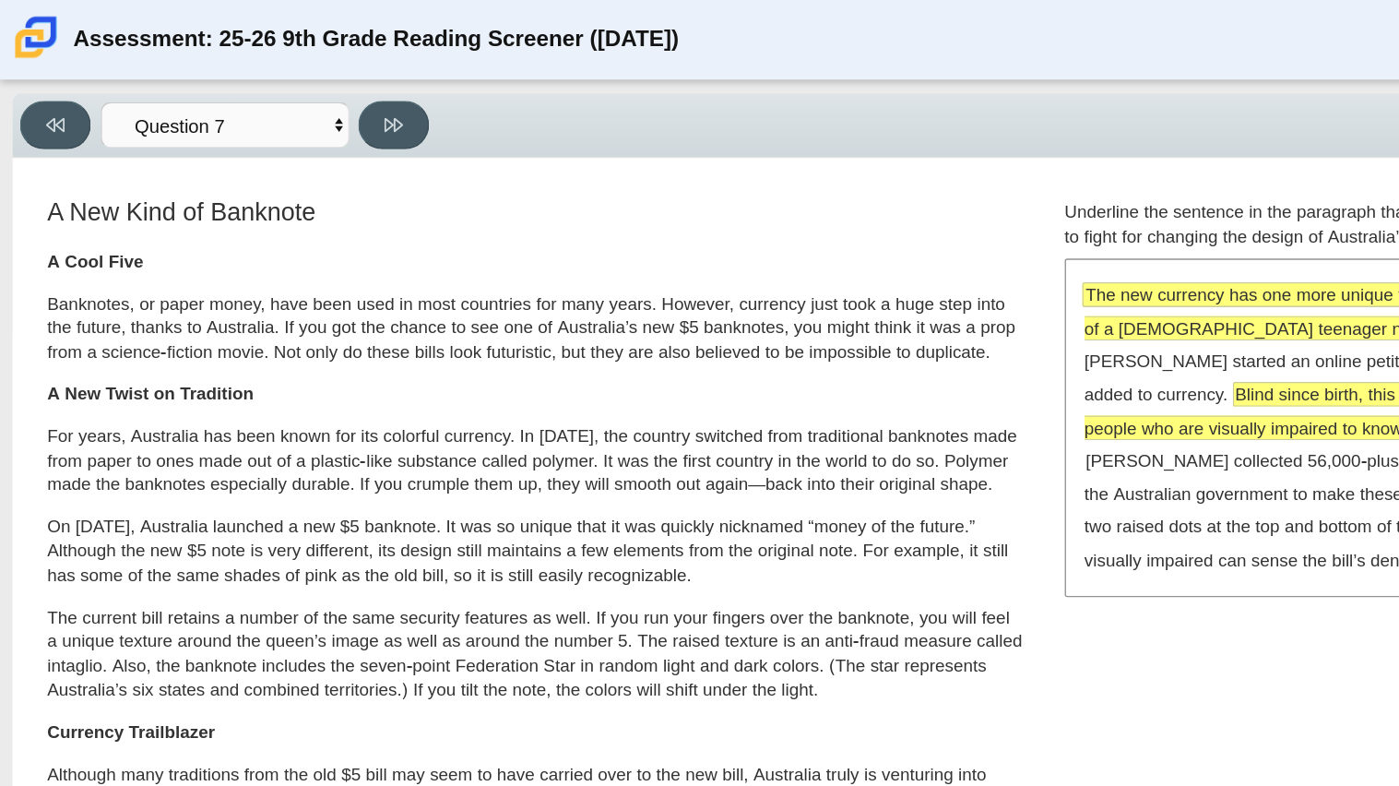
click at [319, 87] on div "Viewing Question 7 of 12 in Pacing Mode Questions Question 1 Question 2 Questio…" at bounding box center [170, 93] width 311 height 36
click at [311, 87] on button at bounding box center [292, 93] width 53 height 36
select select "ea8338c2-a6a3-418e-a305-2b963b54a290"
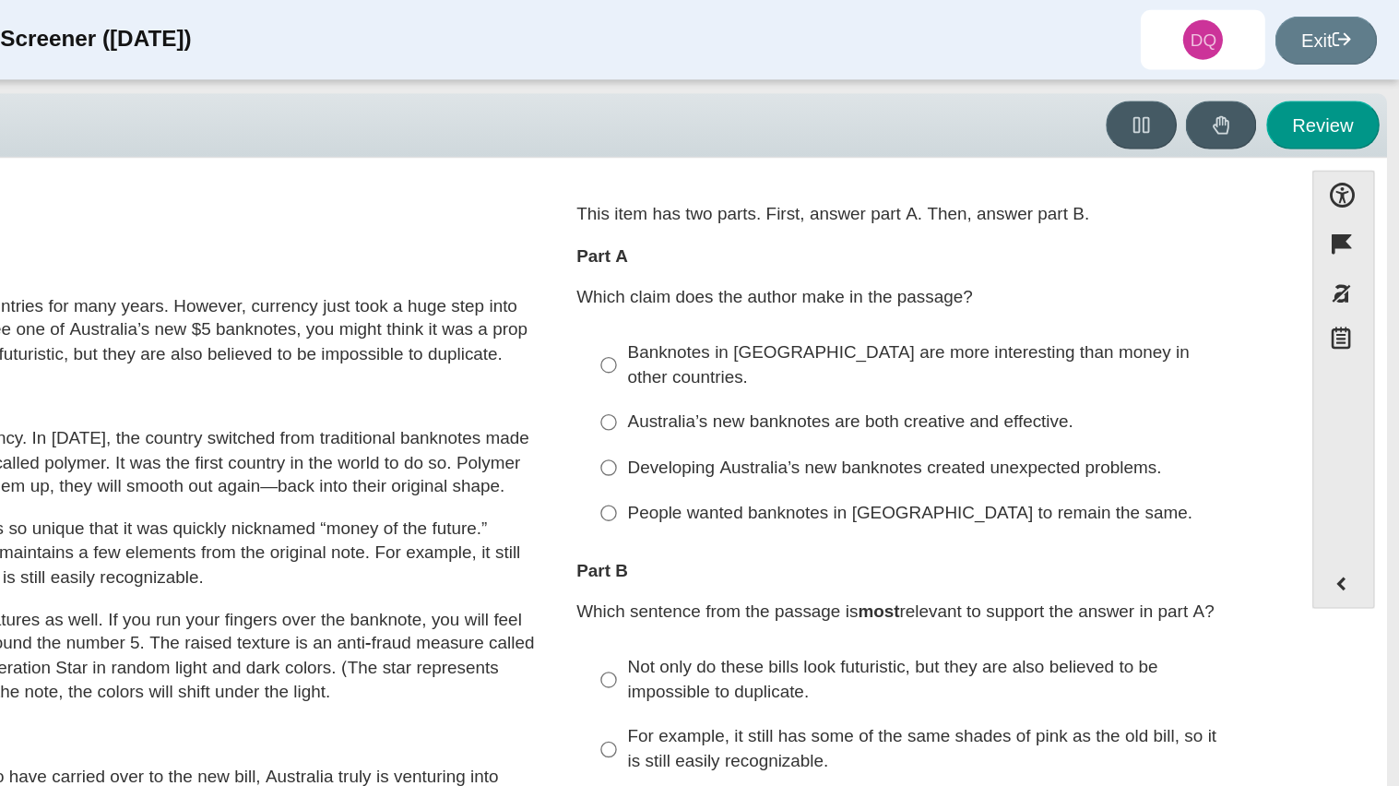
click at [901, 329] on label "Developing Australia’s new banknotes created unexpected problems. Developing Au…" at bounding box center [1047, 345] width 506 height 33
click at [819, 329] on input "Developing Australia’s new banknotes created unexpected problems. Developing Au…" at bounding box center [813, 345] width 12 height 33
radio input "true"
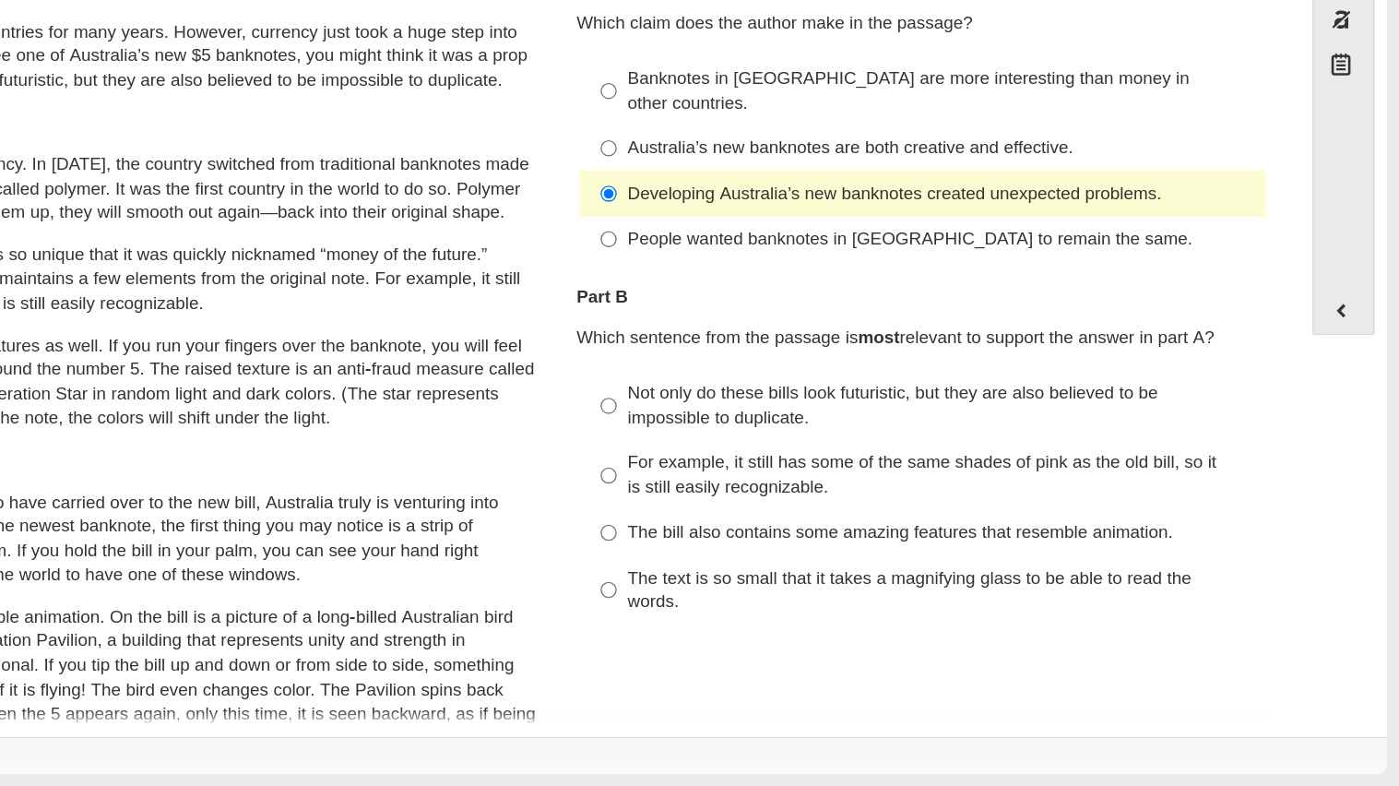
click at [827, 485] on div "Not only do these bills look futuristic, but they are also believed to be impos…" at bounding box center [1060, 503] width 466 height 36
click at [819, 478] on input "Not only do these bills look futuristic, but they are also believed to be impos…" at bounding box center [813, 504] width 12 height 52
radio input "true"
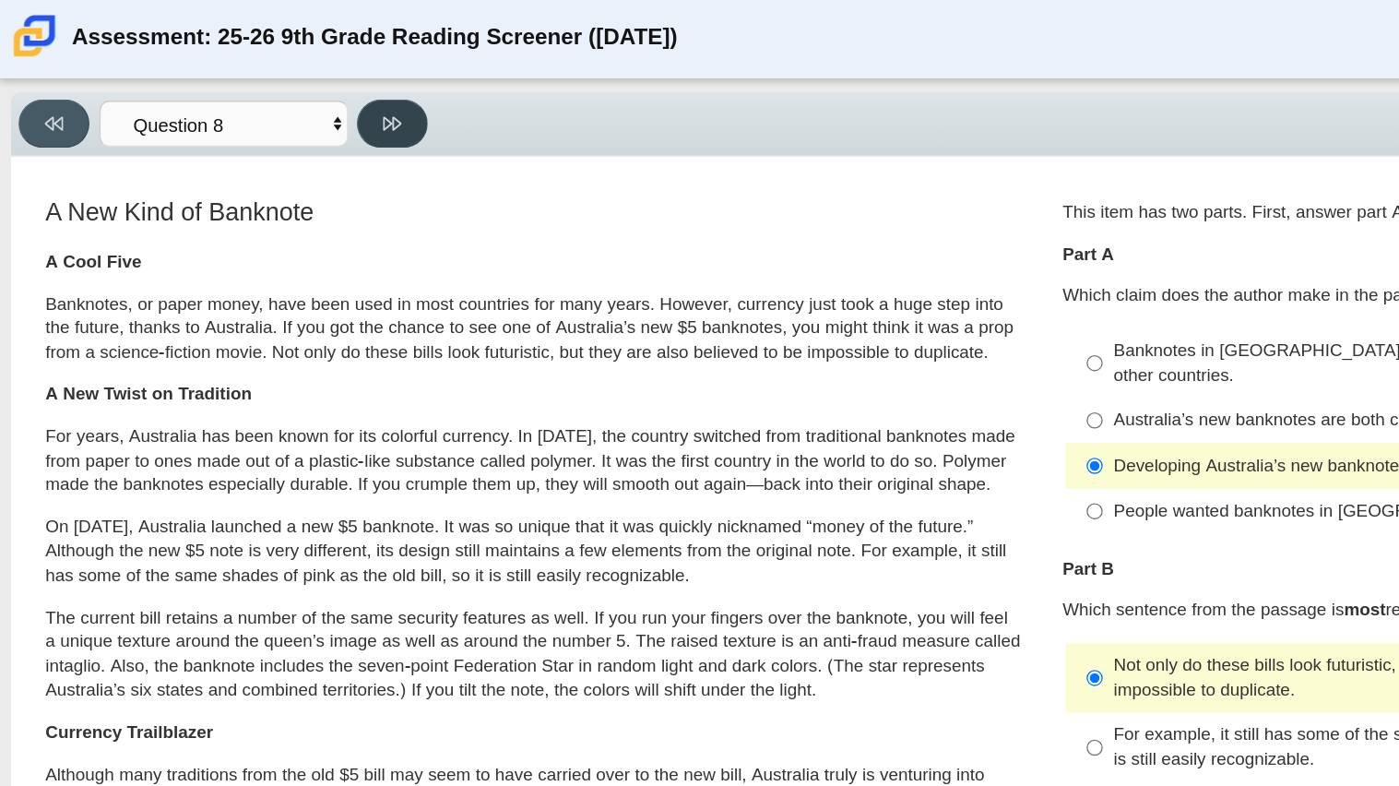
click at [304, 96] on button at bounding box center [292, 93] width 53 height 36
select select "89f058d6-b15c-4ef5-a4b3-fdaffb8868b6"
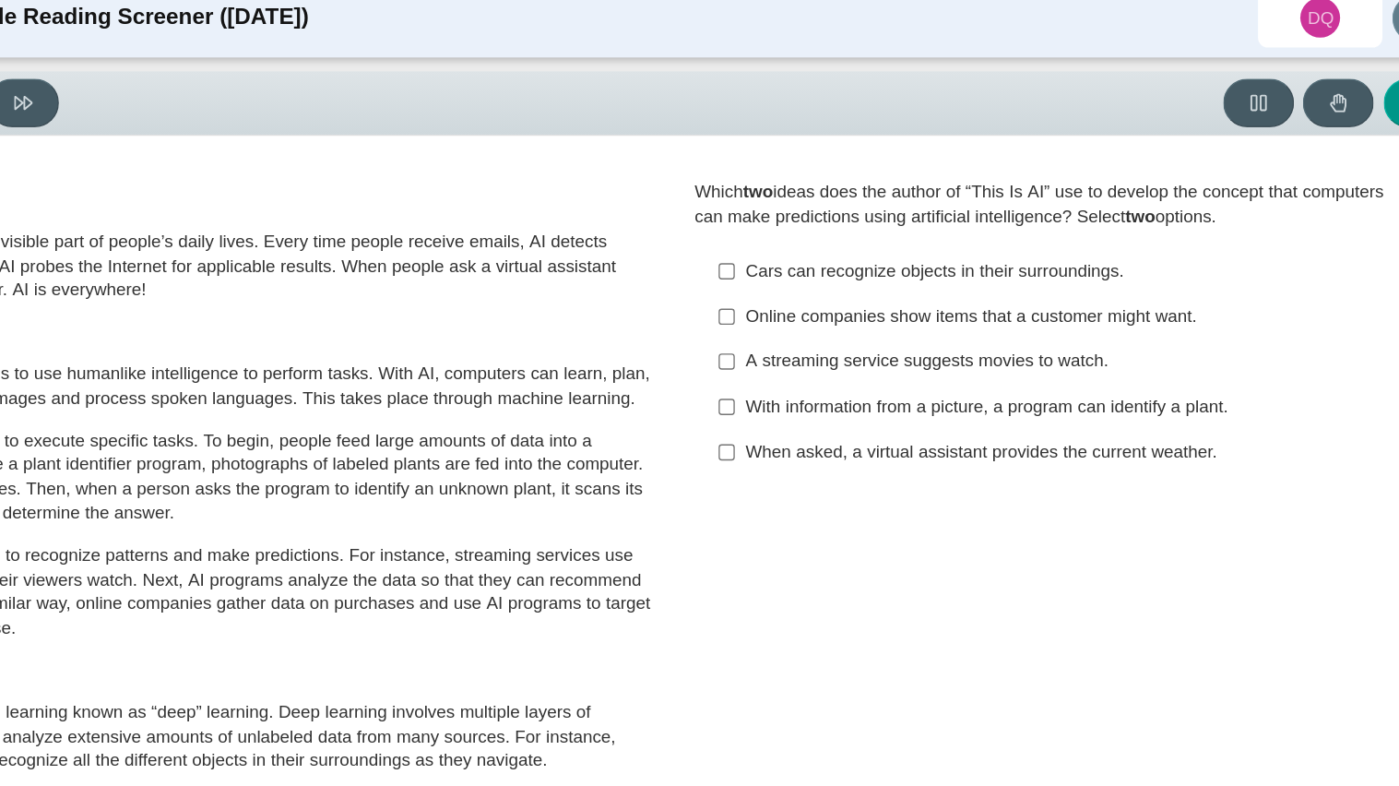
click at [846, 259] on div "Online companies show items that a customer might want." at bounding box center [1060, 251] width 466 height 18
click at [819, 259] on input "Online companies show items that a customer might want. Online companies show i…" at bounding box center [813, 250] width 12 height 33
checkbox input "true"
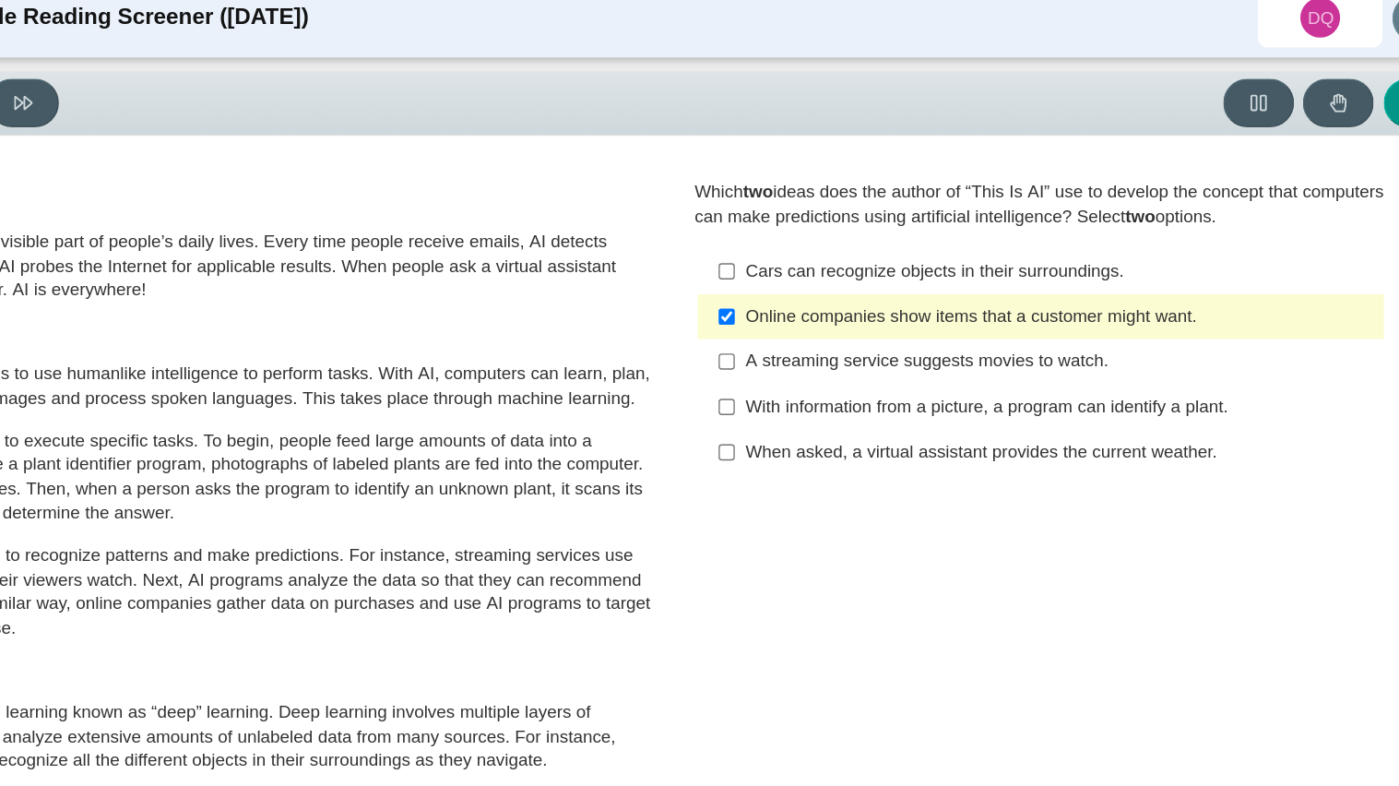
click at [827, 318] on div "With information from a picture, a program can identify a plant." at bounding box center [1060, 318] width 466 height 18
click at [819, 318] on input "With information from a picture, a program can identify a plant. With informati…" at bounding box center [813, 317] width 12 height 33
checkbox input "true"
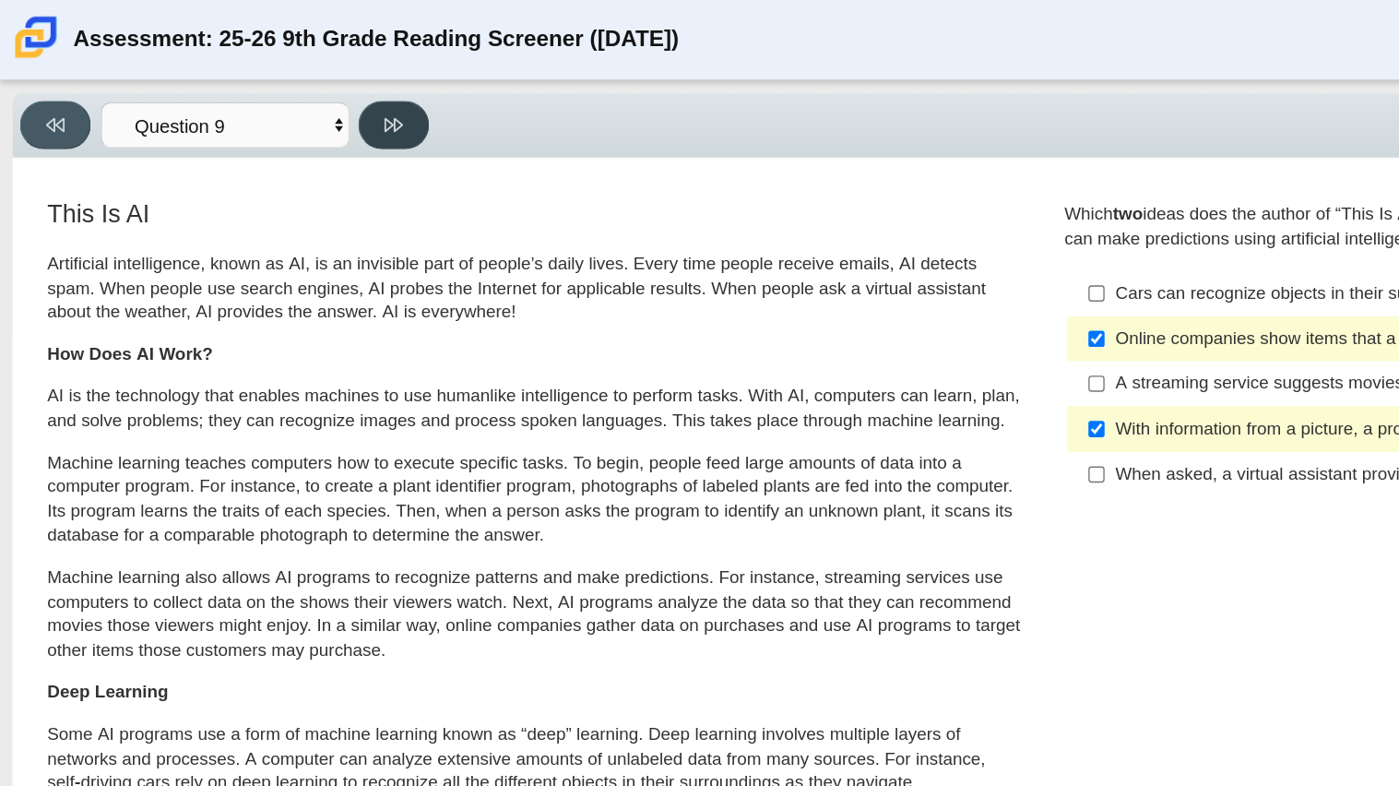
click at [303, 88] on button at bounding box center [292, 93] width 53 height 36
select select "cdf3c14e-a918-44d1-9b63-3db0fa81641e"
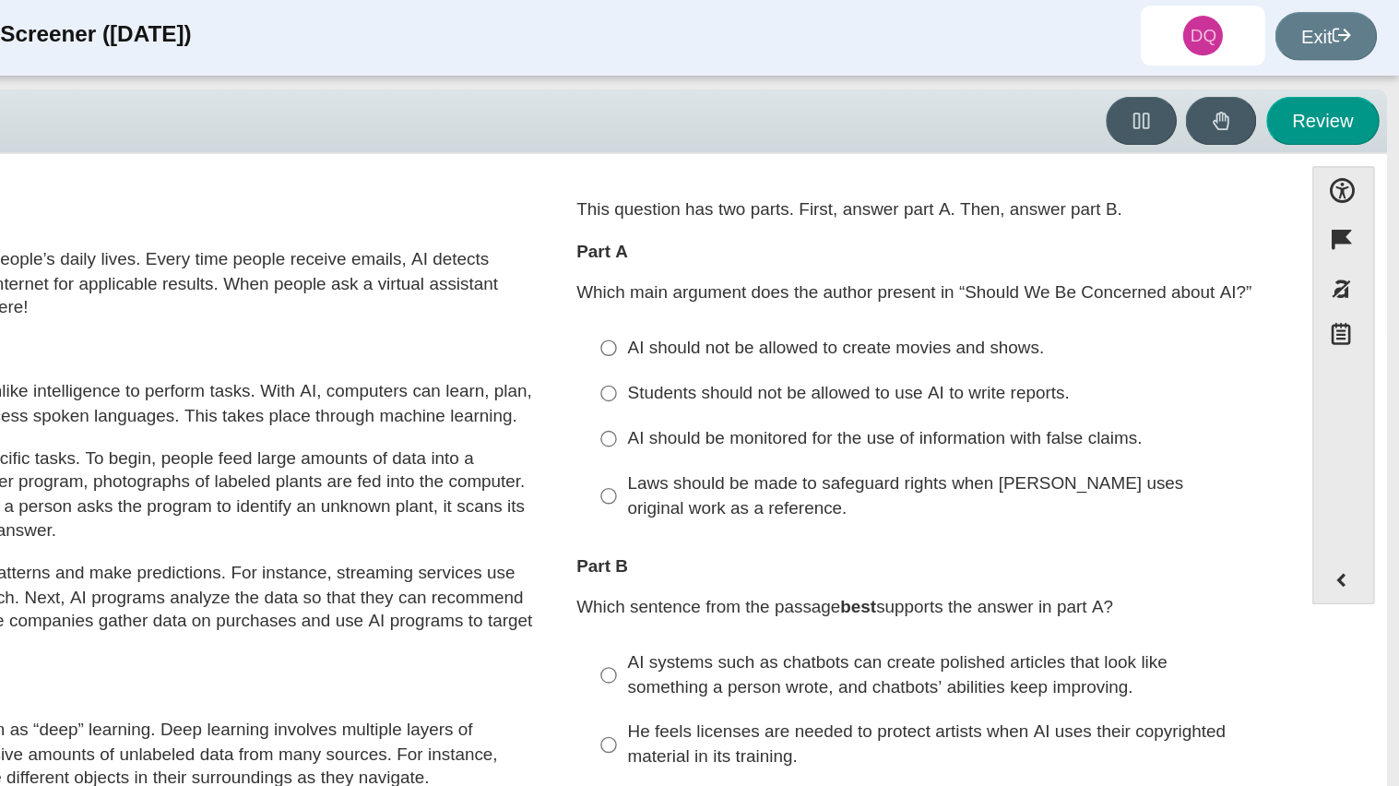
click at [921, 252] on div "AI should not be allowed to create movies and shows." at bounding box center [1060, 261] width 466 height 18
click at [819, 252] on input "AI should not be allowed to create movies and shows. AI should not be allowed t…" at bounding box center [813, 260] width 12 height 33
radio input "true"
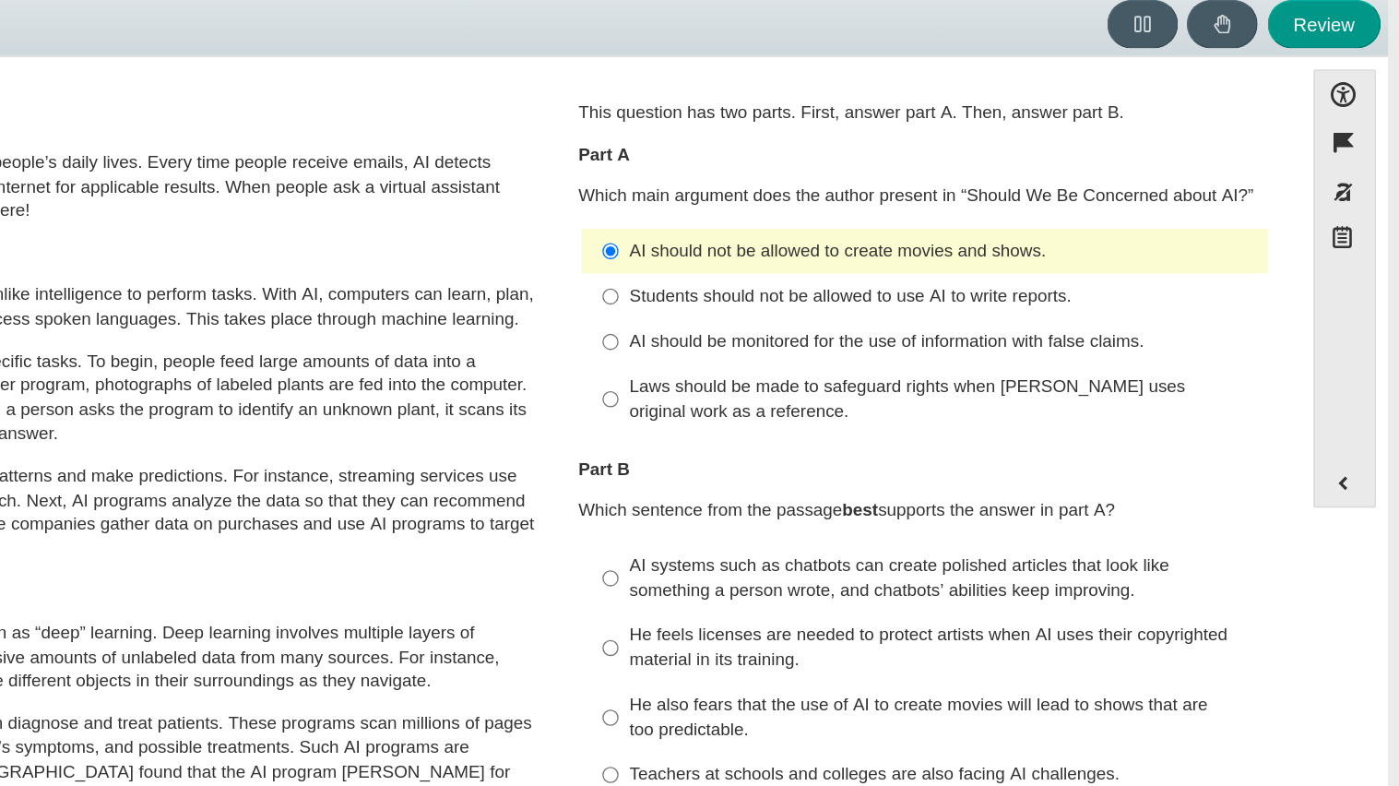
click at [921, 324] on div "AI should be monitored for the use of information with false claims." at bounding box center [1060, 328] width 466 height 18
click at [819, 324] on input "AI should be monitored for the use of information with false claims. AI should …" at bounding box center [813, 328] width 12 height 33
radio input "true"
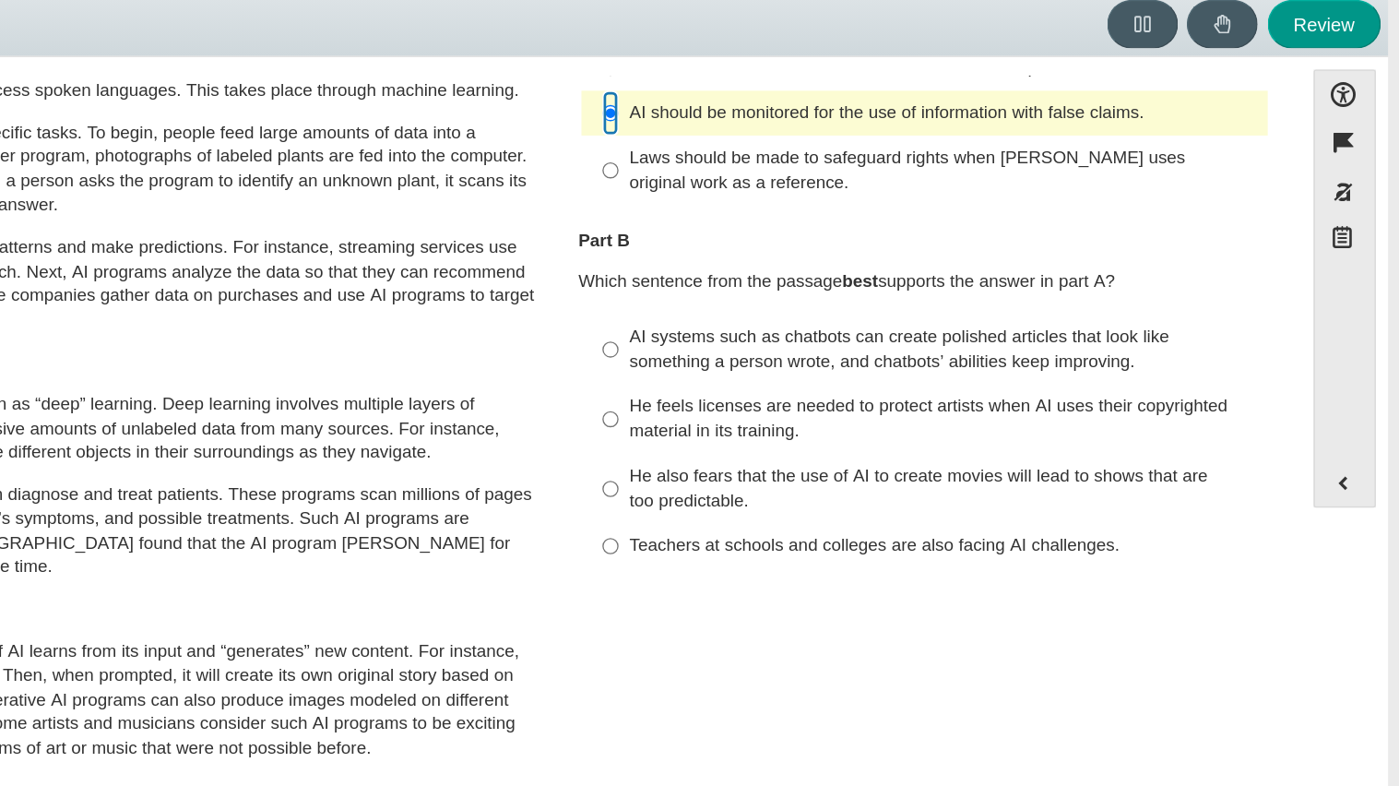
scroll to position [179, 0]
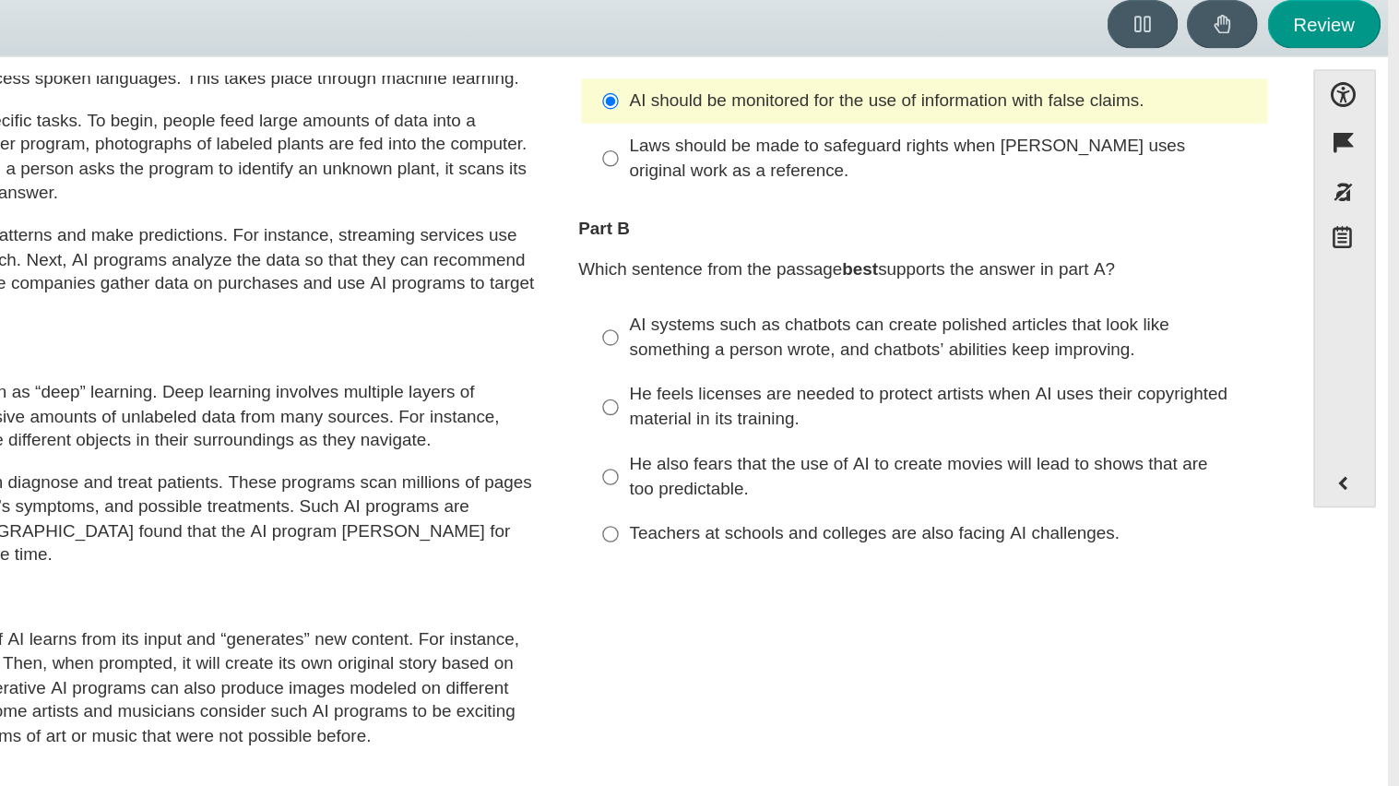
click at [874, 334] on div "AI systems such as chatbots can create polished articles that look like somethi…" at bounding box center [1060, 324] width 466 height 36
click at [819, 334] on input "AI systems such as chatbots can create polished articles that look like somethi…" at bounding box center [813, 325] width 12 height 52
radio input "true"
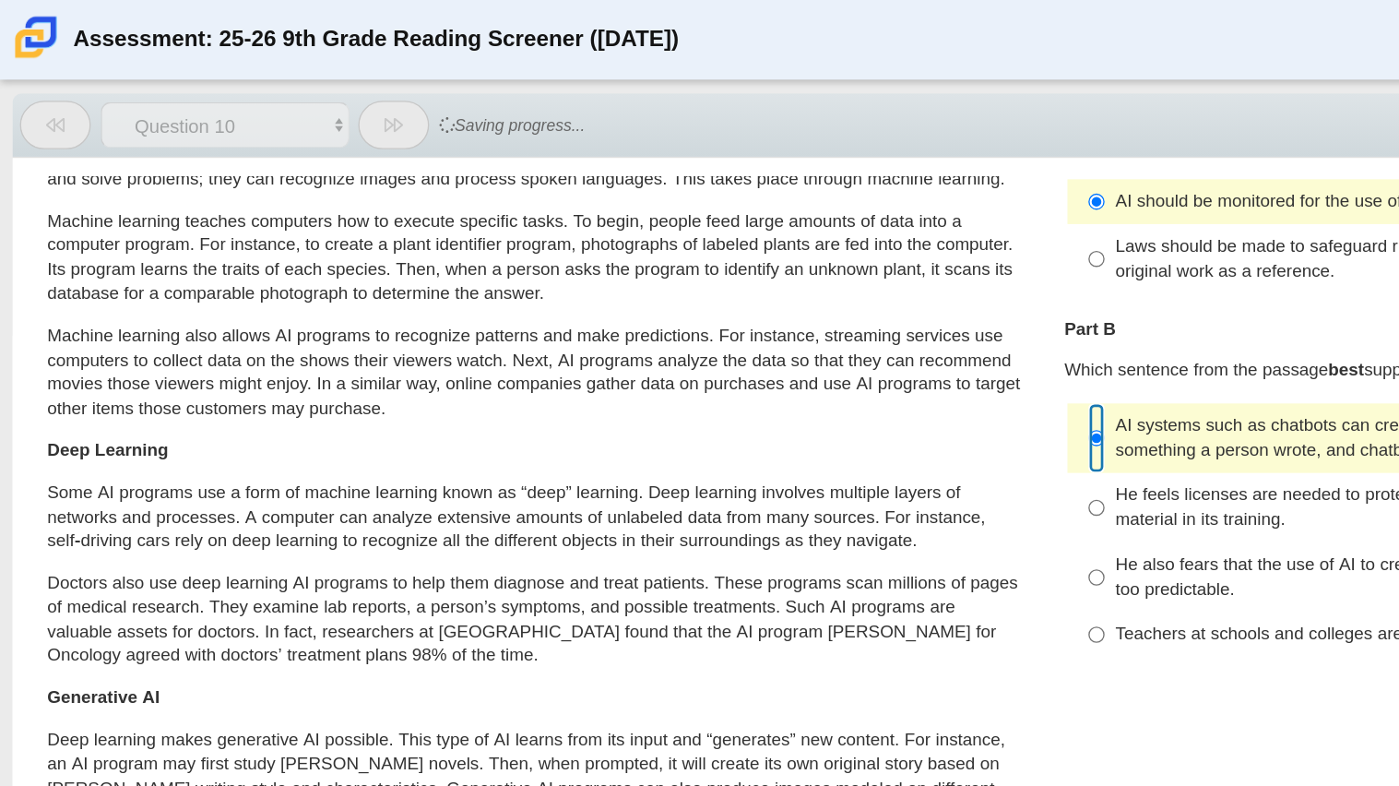
scroll to position [0, 0]
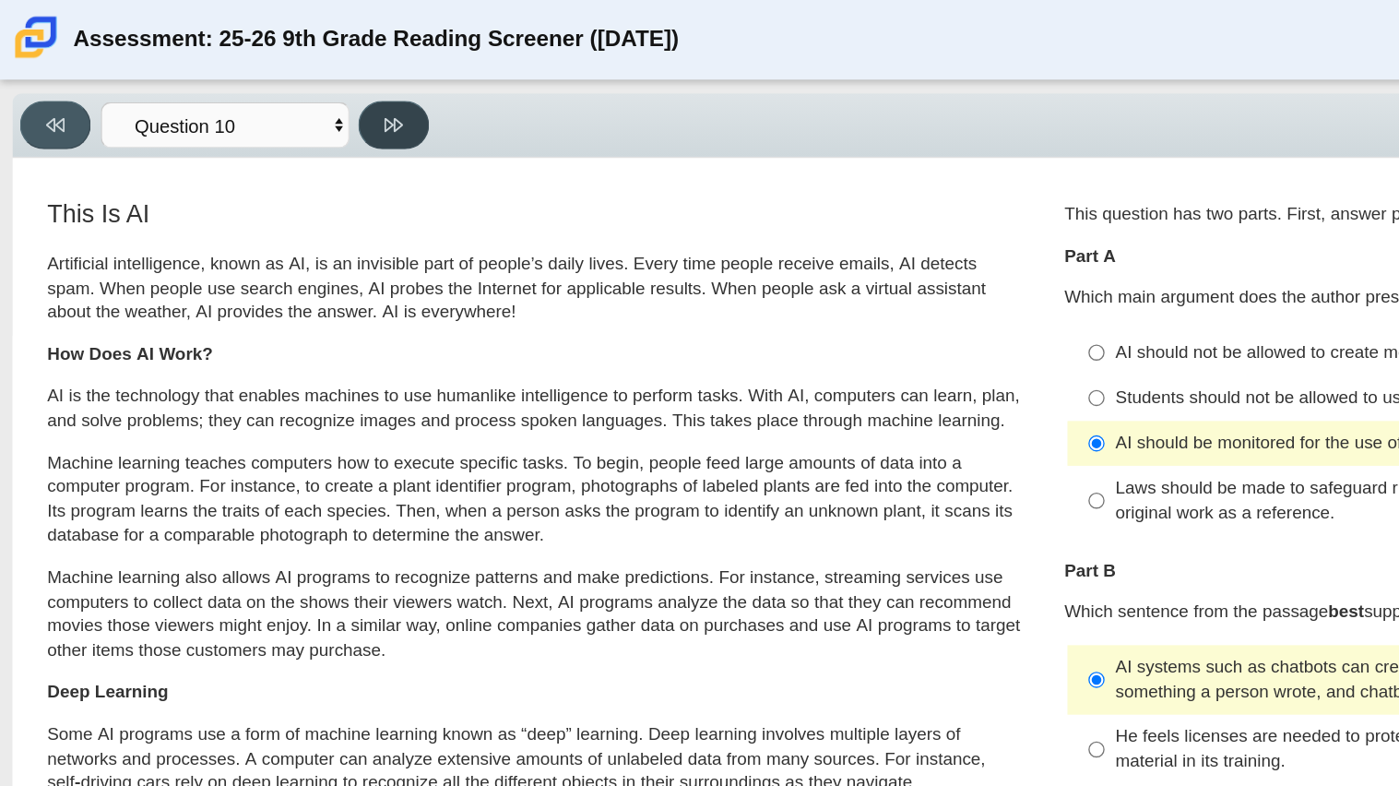
click at [288, 88] on icon at bounding box center [292, 93] width 14 height 14
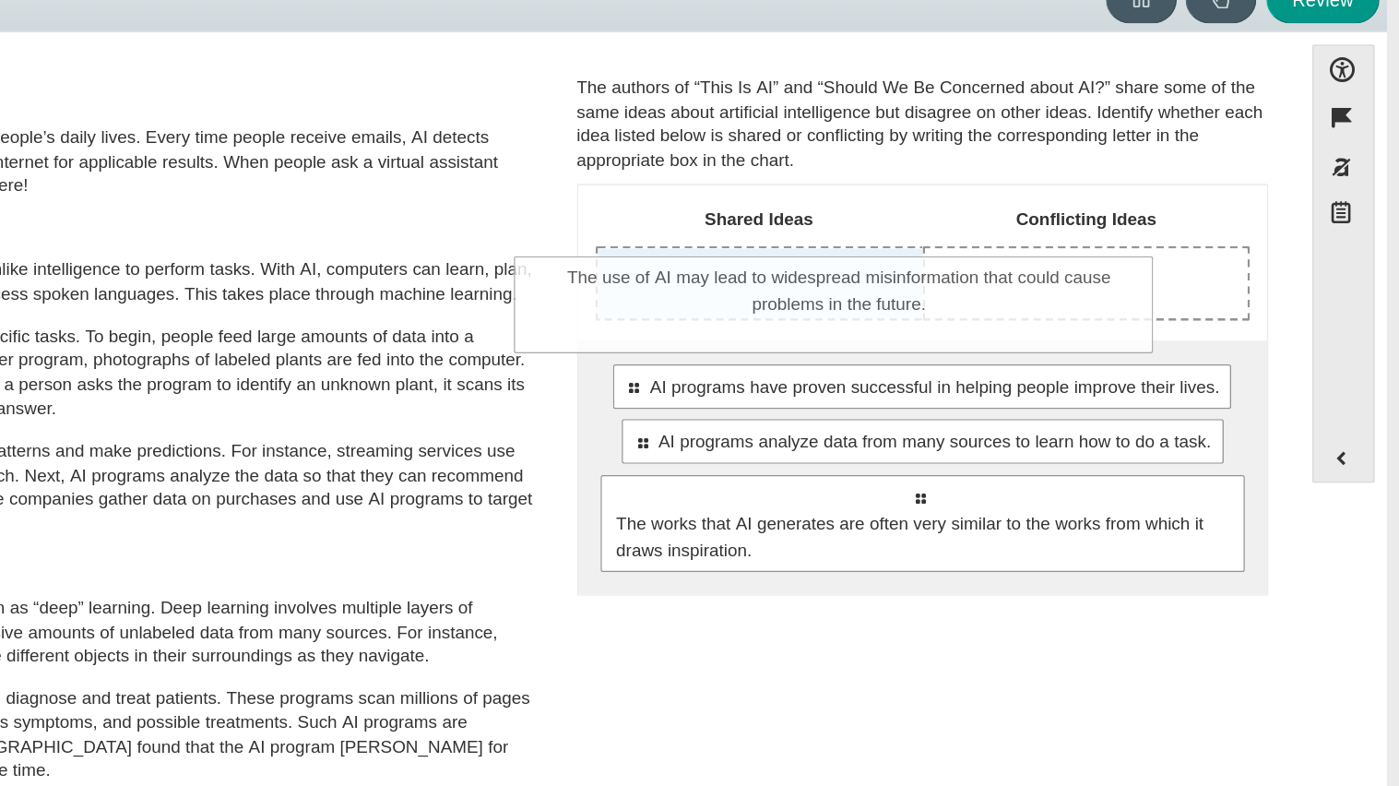
drag, startPoint x: 987, startPoint y: 466, endPoint x: 941, endPoint y: 298, distance: 174.1
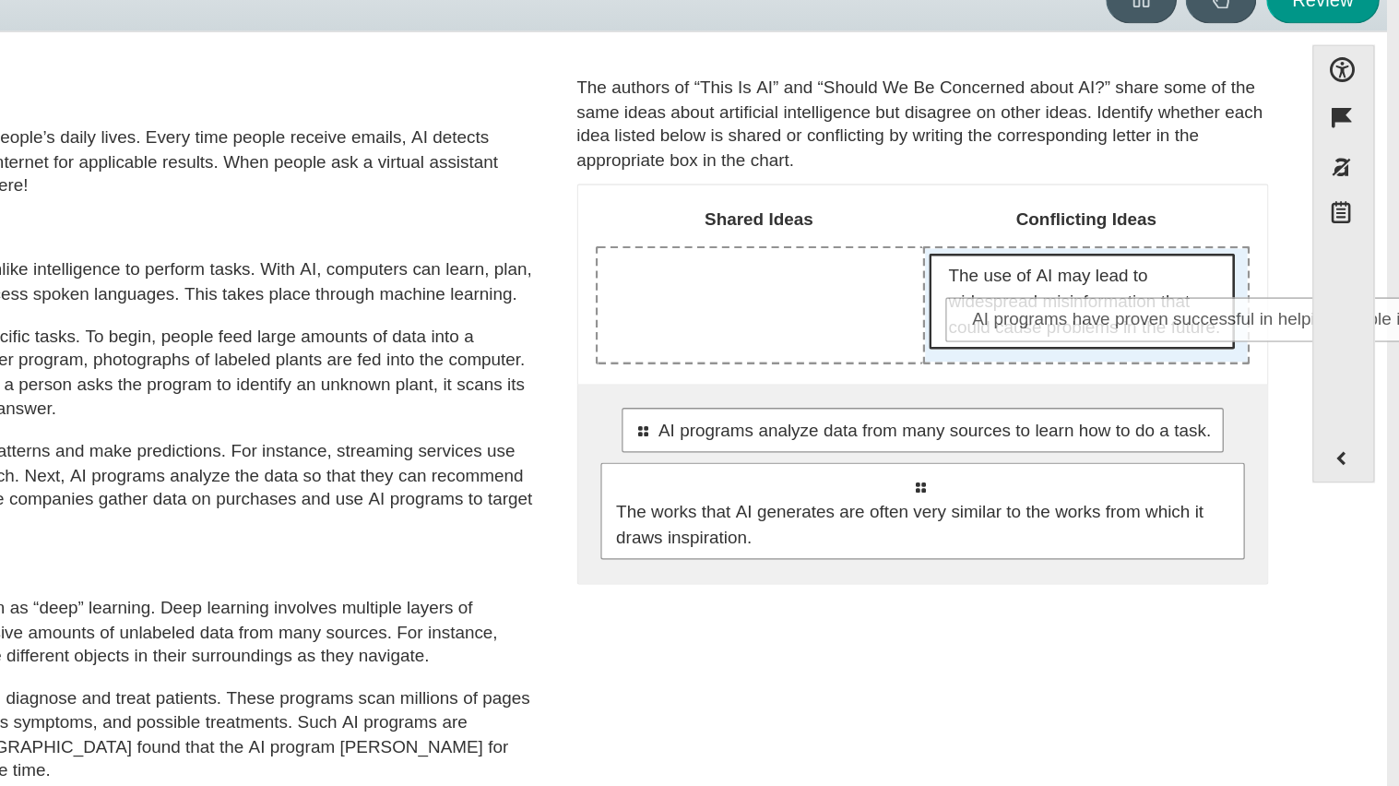
drag, startPoint x: 1015, startPoint y: 444, endPoint x: 1241, endPoint y: 345, distance: 247.4
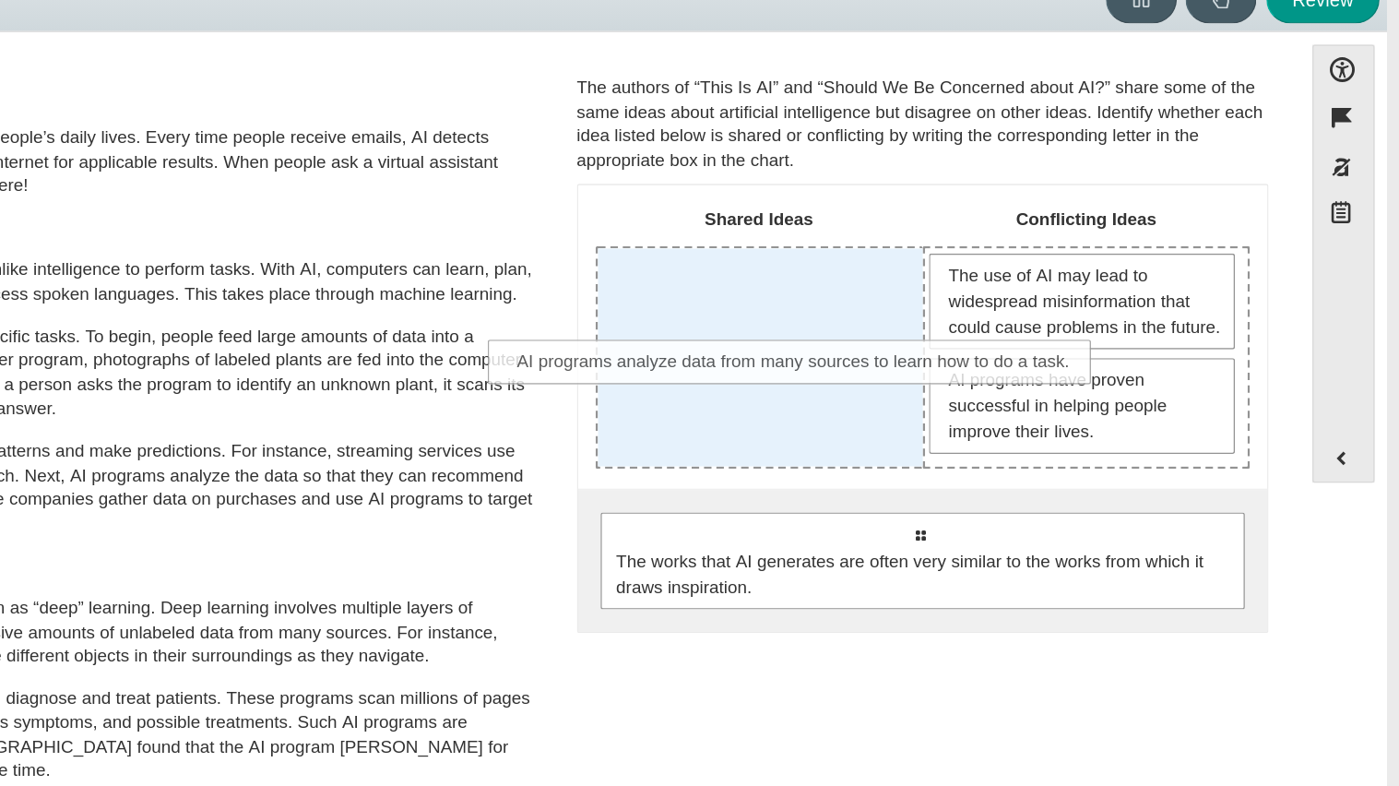
drag, startPoint x: 991, startPoint y: 516, endPoint x: 899, endPoint y: 369, distance: 172.7
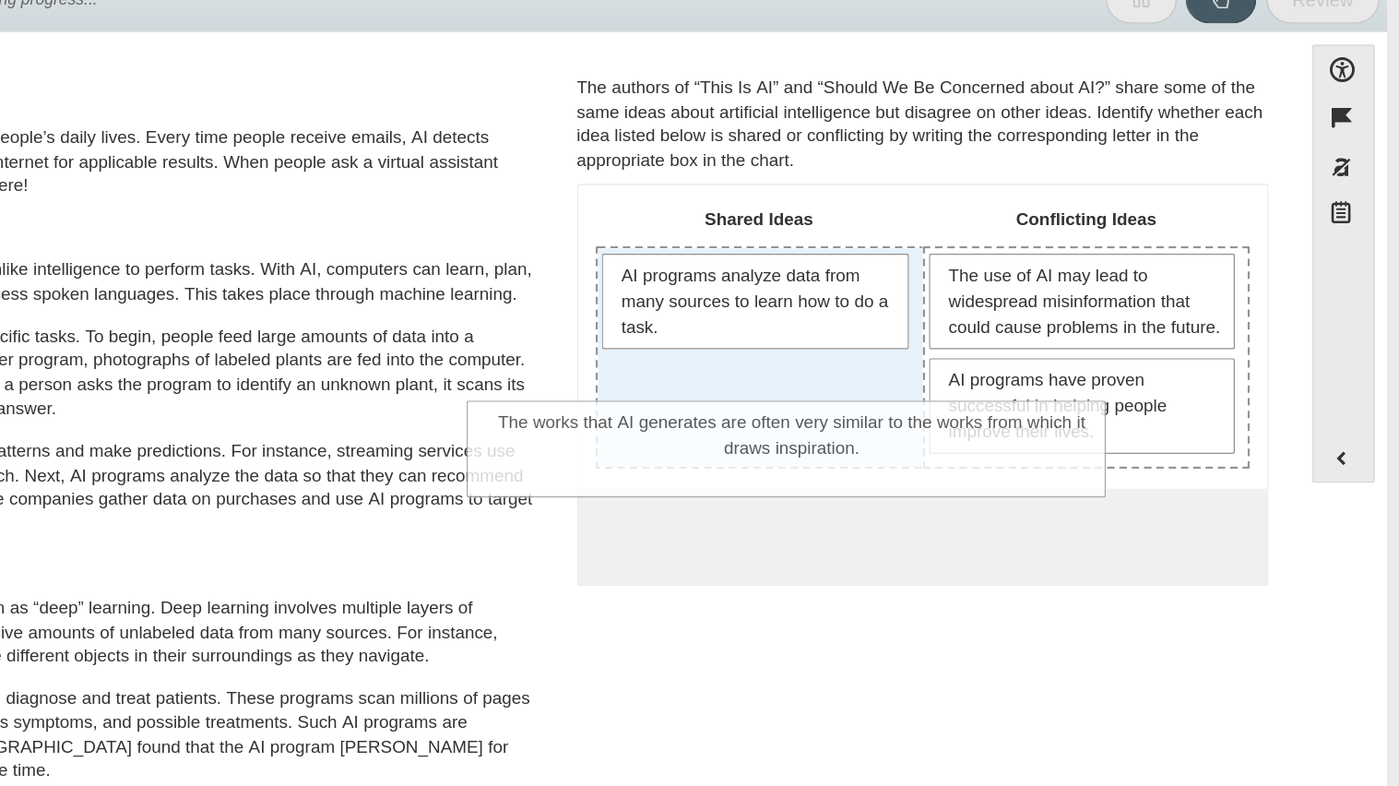
drag, startPoint x: 985, startPoint y: 534, endPoint x: 880, endPoint y: 421, distance: 154.0
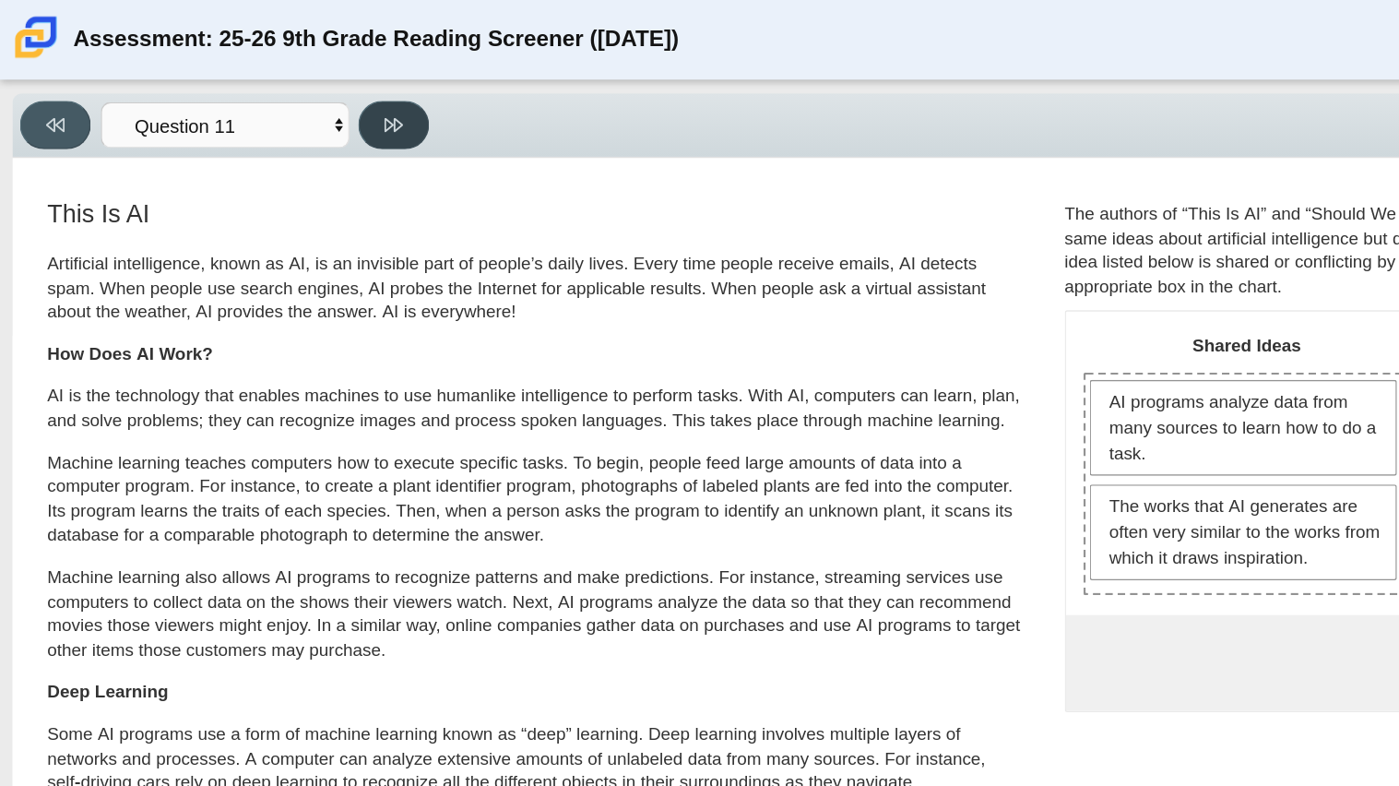
click at [277, 83] on button at bounding box center [292, 93] width 53 height 36
select select "c3effed4-44ce-4a19-bd96-1787f34e9b4c"
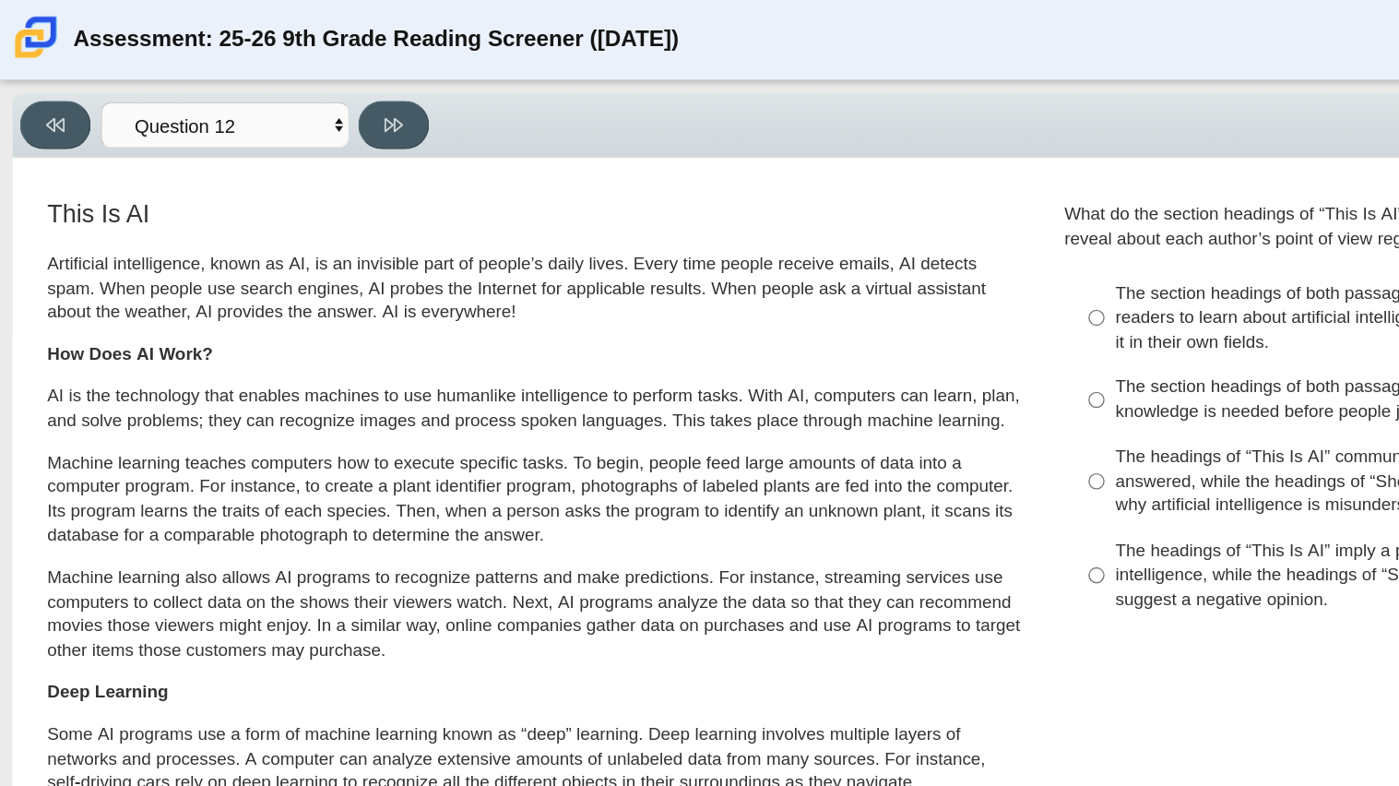
click at [860, 428] on div "The headings of “This Is AI” imply a positive opinion about artificial intellig…" at bounding box center [1060, 426] width 466 height 54
click at [819, 428] on input "The headings of “This Is AI” imply a positive opinion about artificial intellig…" at bounding box center [813, 426] width 12 height 70
radio input "true"
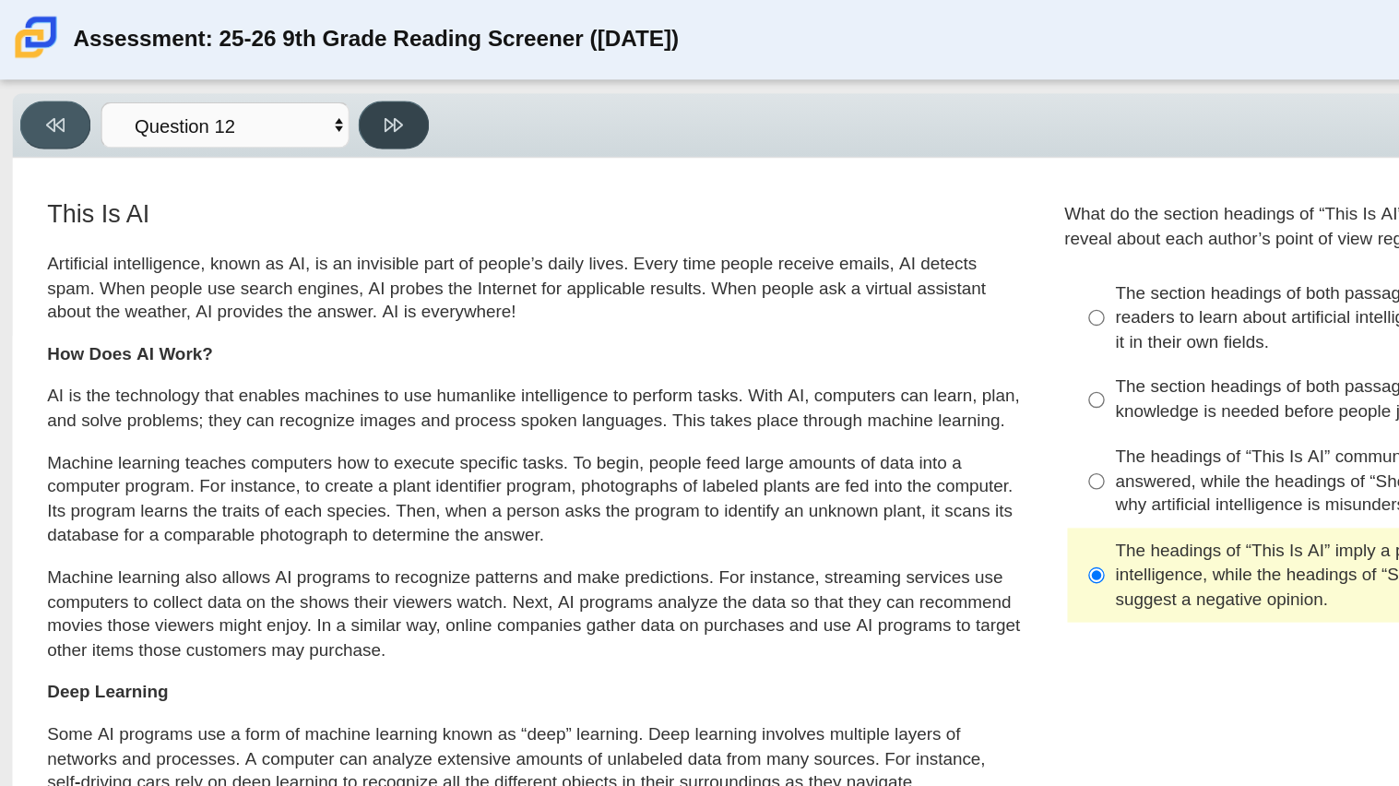
click at [312, 91] on button at bounding box center [292, 93] width 53 height 36
select select "review"
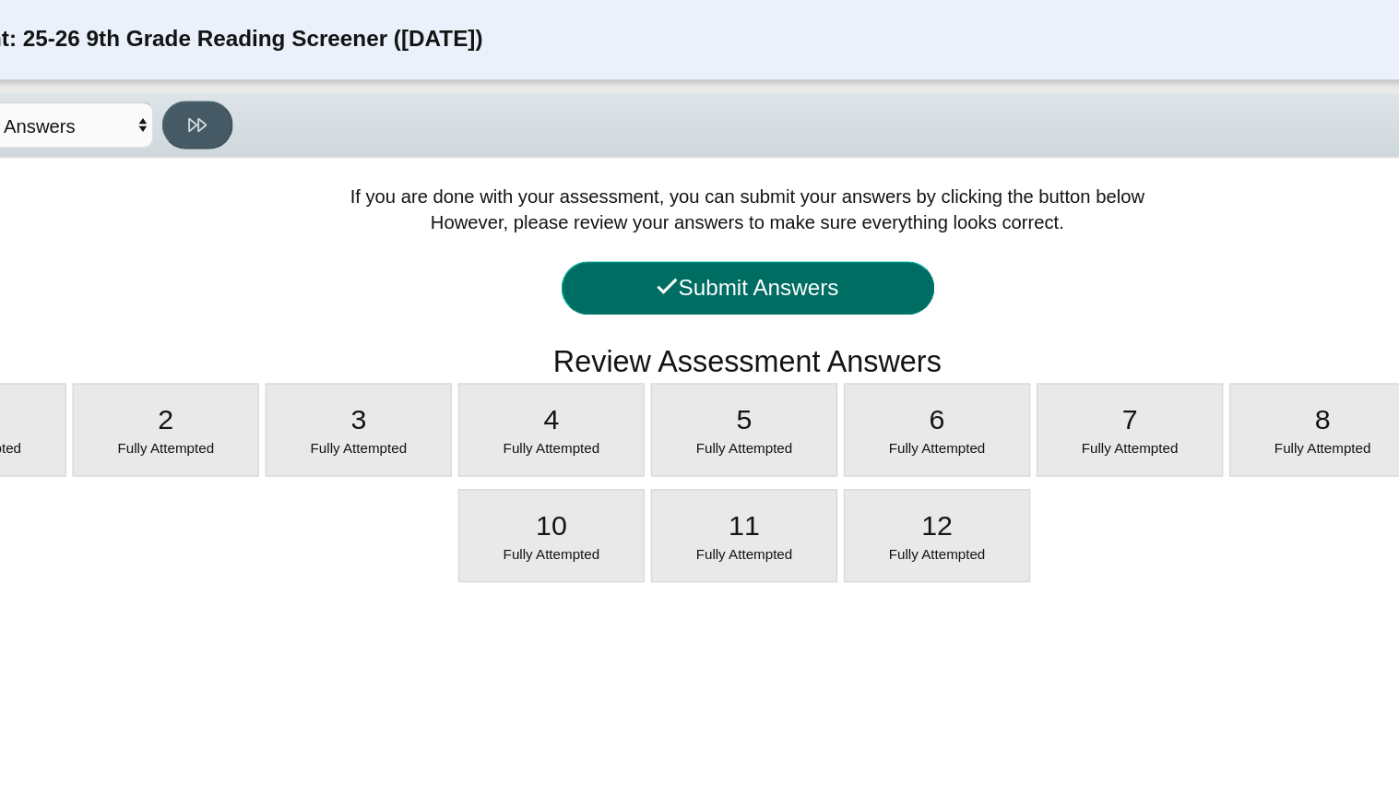
click at [619, 205] on button "Submit Answers" at bounding box center [700, 214] width 277 height 40
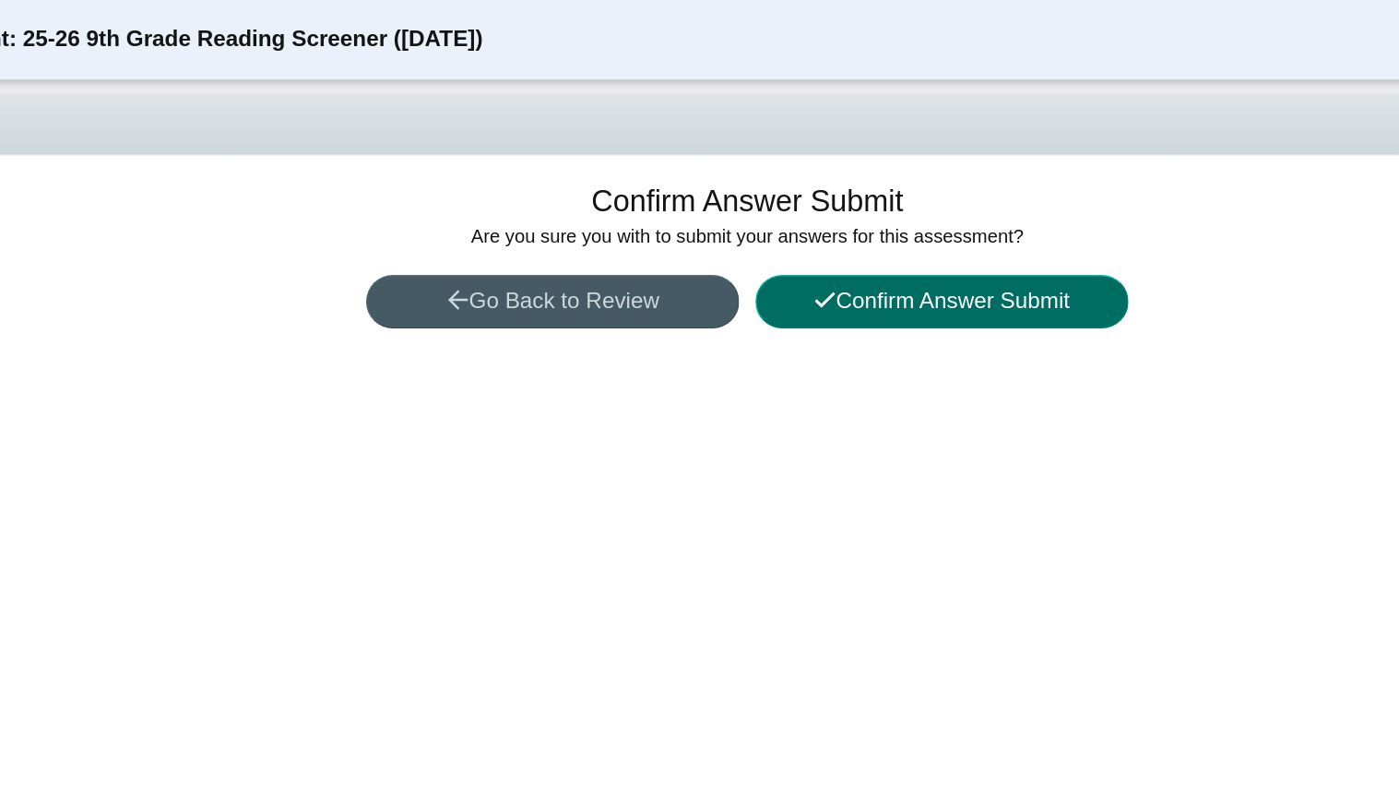
click at [765, 224] on button "Confirm Answer Submit" at bounding box center [844, 224] width 277 height 40
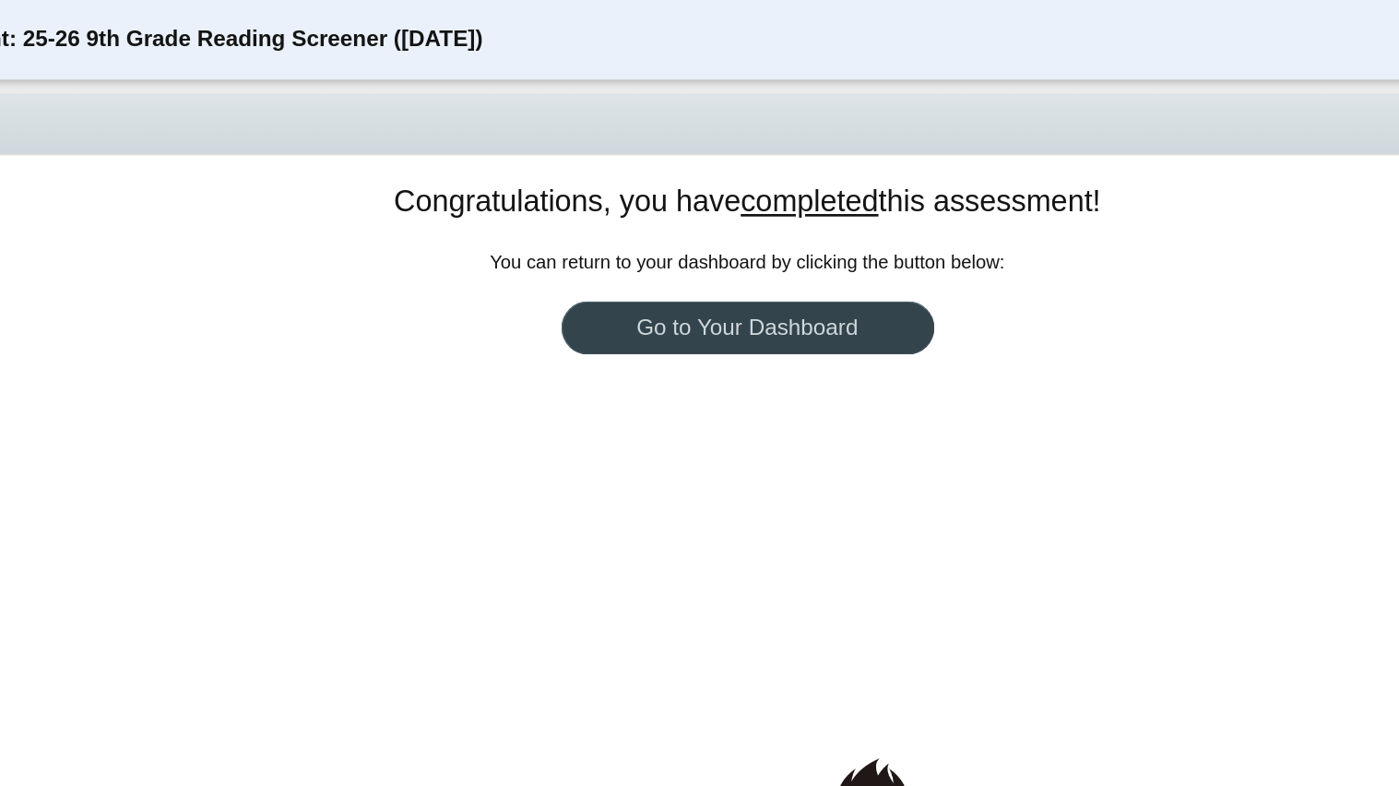
click at [753, 234] on link "Go to Your Dashboard" at bounding box center [700, 243] width 277 height 40
